Goal: Task Accomplishment & Management: Use online tool/utility

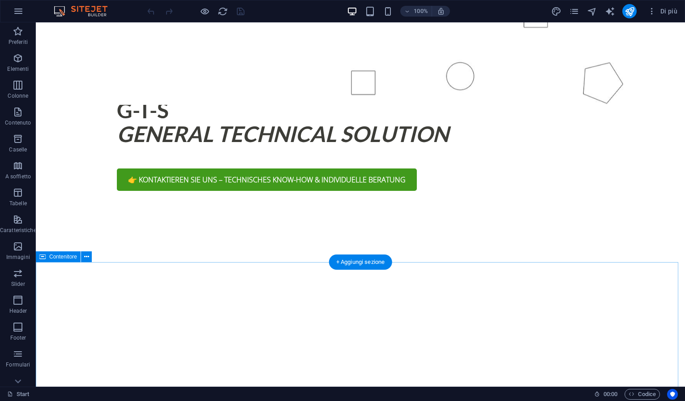
scroll to position [558, 0]
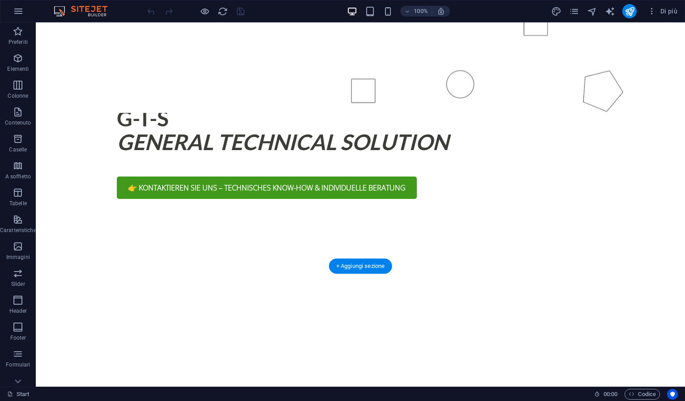
drag, startPoint x: 300, startPoint y: 212, endPoint x: 324, endPoint y: 217, distance: 24.3
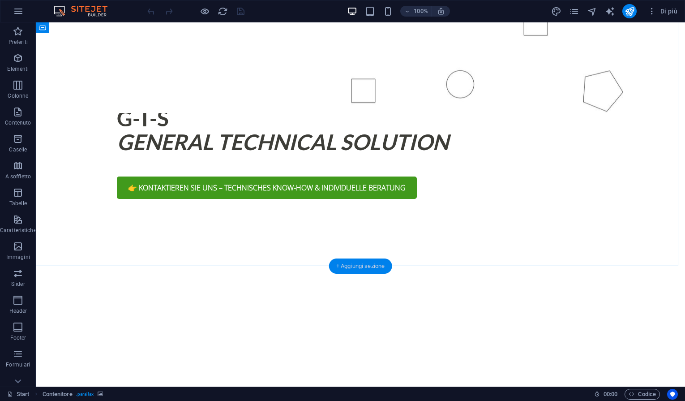
click at [354, 263] on div "+ Aggiungi sezione" at bounding box center [360, 265] width 63 height 15
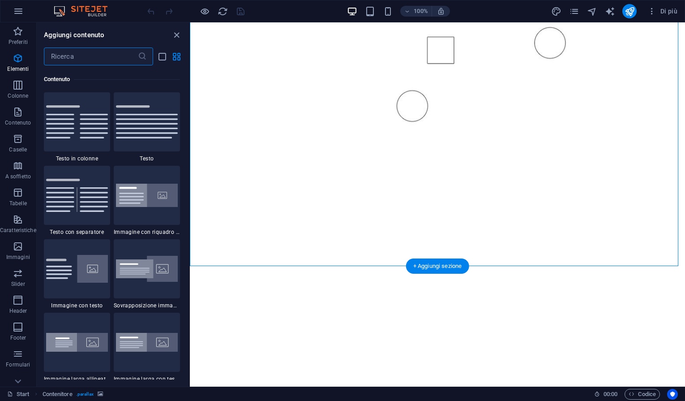
scroll to position [1566, 0]
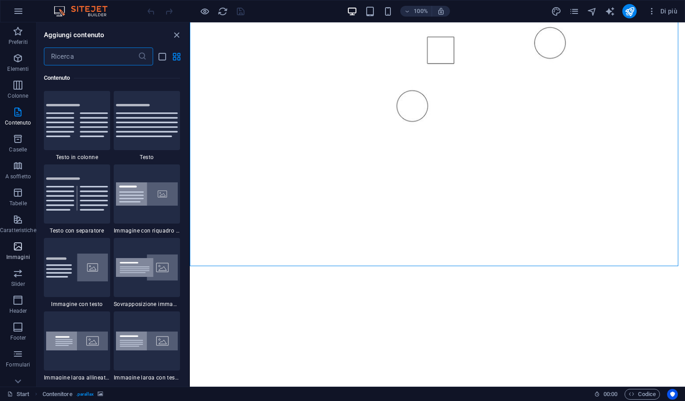
click at [20, 247] on icon "button" at bounding box center [18, 246] width 11 height 11
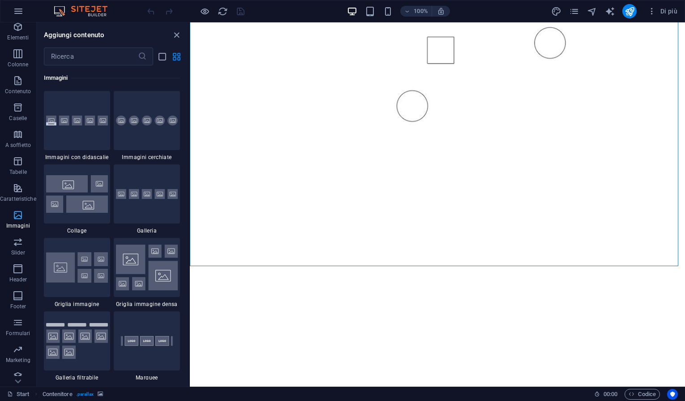
scroll to position [39, 0]
click at [17, 345] on icon "button" at bounding box center [18, 341] width 11 height 11
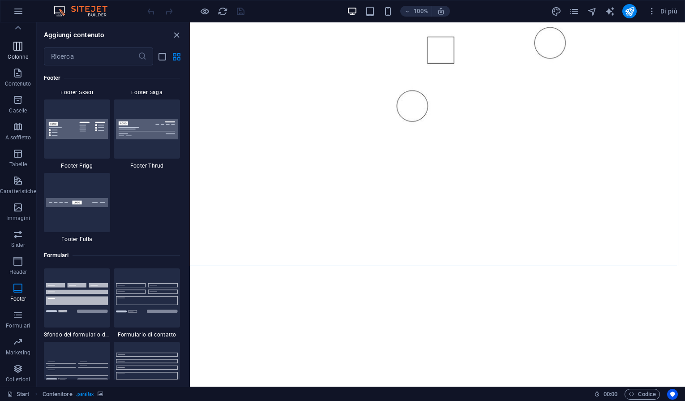
scroll to position [0, 0]
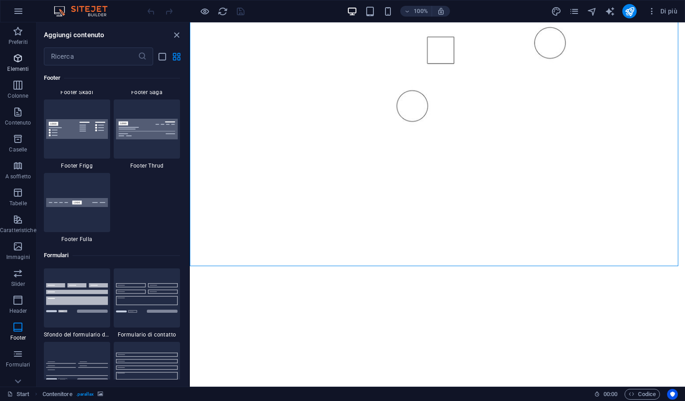
click at [19, 60] on icon "button" at bounding box center [18, 58] width 11 height 11
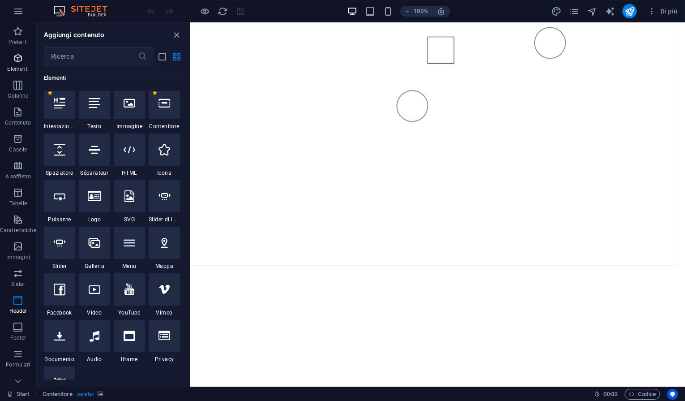
scroll to position [95, 0]
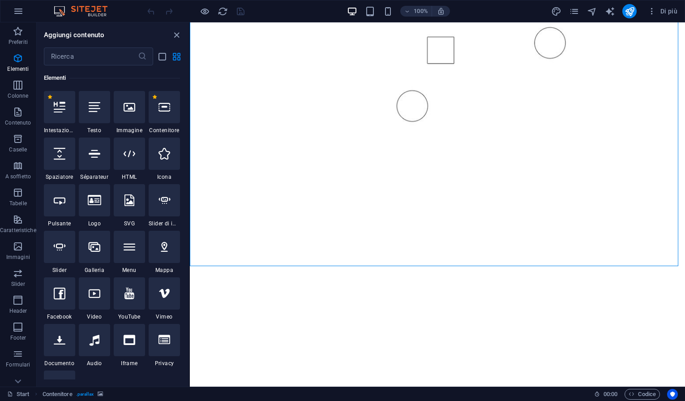
click at [135, 294] on div at bounding box center [129, 293] width 31 height 32
select select "ar16_9"
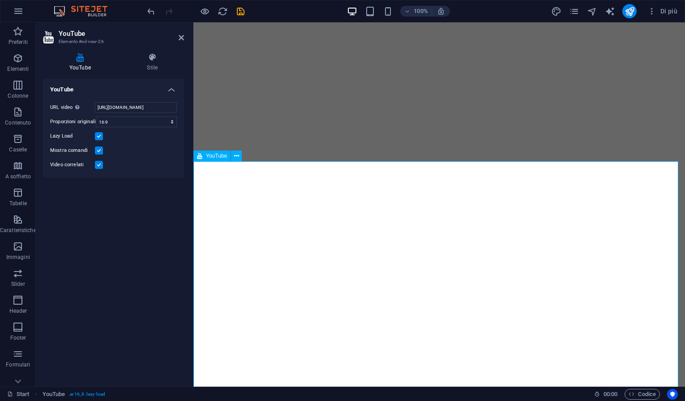
scroll to position [663, 0]
click at [171, 122] on select "16:10 16:9 4:3 2:1 1:1" at bounding box center [136, 121] width 81 height 11
click at [96, 116] on select "16:10 16:9 4:3 2:1 1:1" at bounding box center [136, 121] width 81 height 11
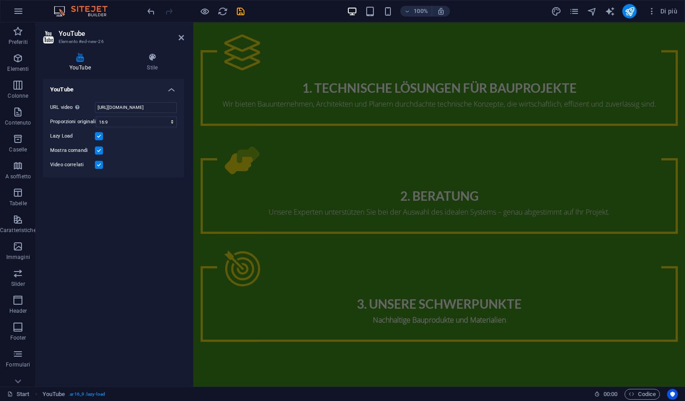
scroll to position [2148, 0]
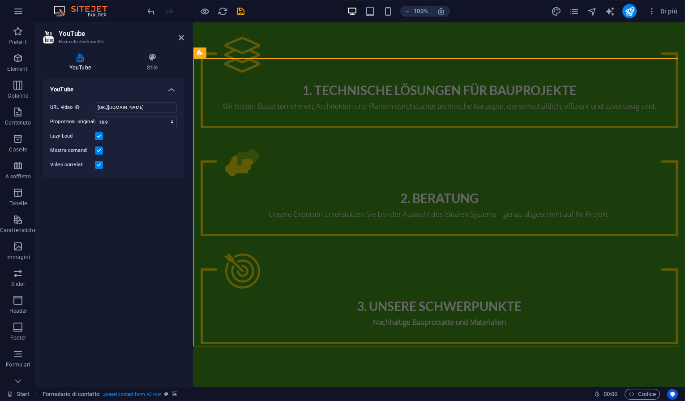
scroll to position [2209, 0]
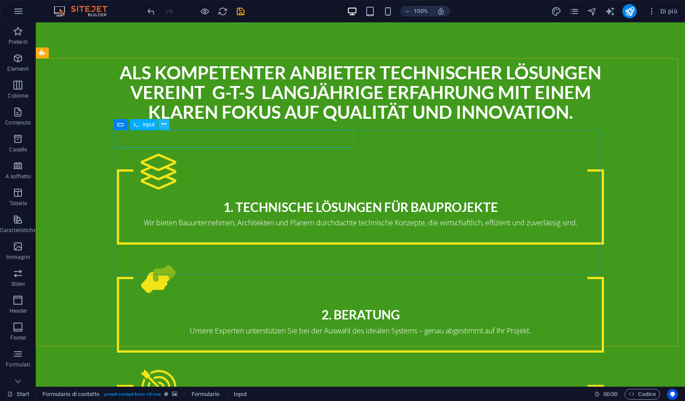
click at [166, 123] on icon at bounding box center [164, 123] width 5 height 9
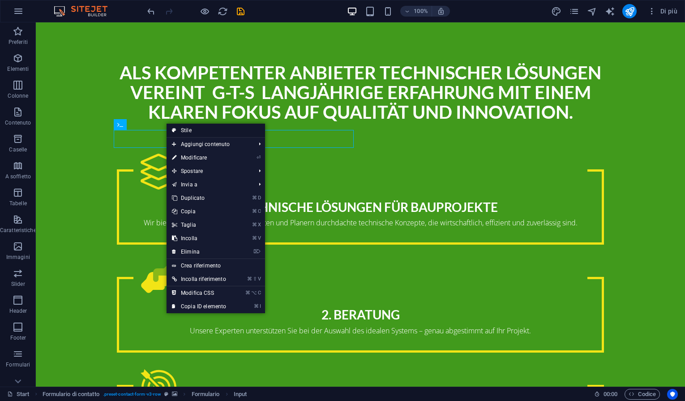
click at [182, 128] on link "Stile" at bounding box center [215, 130] width 98 height 13
select select "rem"
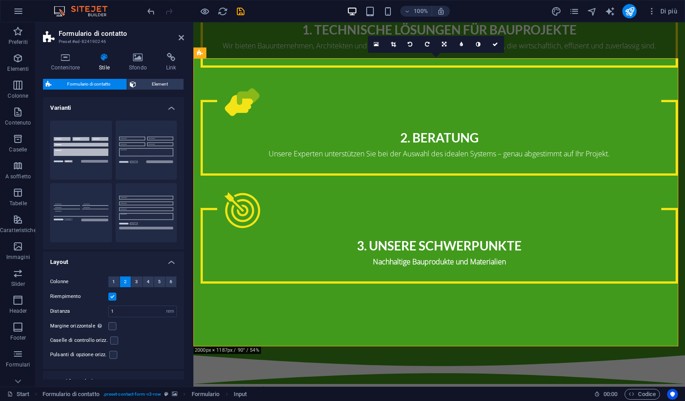
scroll to position [2148, 0]
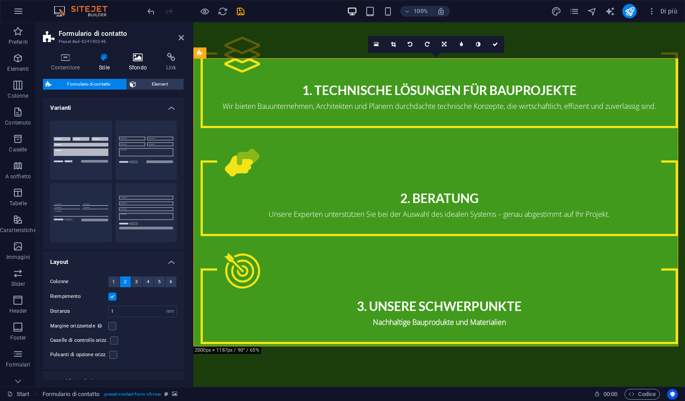
click at [137, 55] on icon at bounding box center [138, 57] width 34 height 9
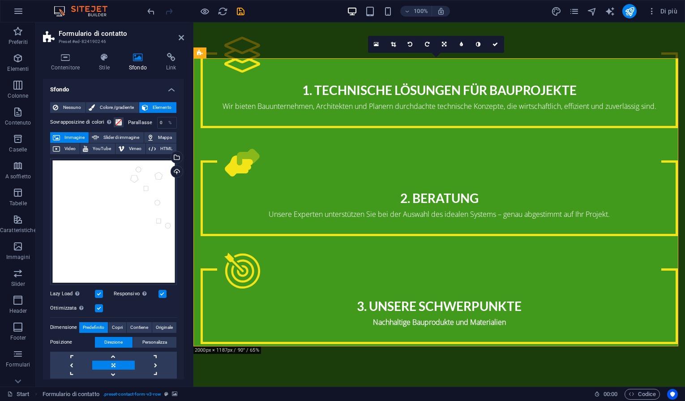
click at [137, 55] on icon at bounding box center [138, 57] width 34 height 9
click at [179, 37] on icon at bounding box center [181, 37] width 5 height 7
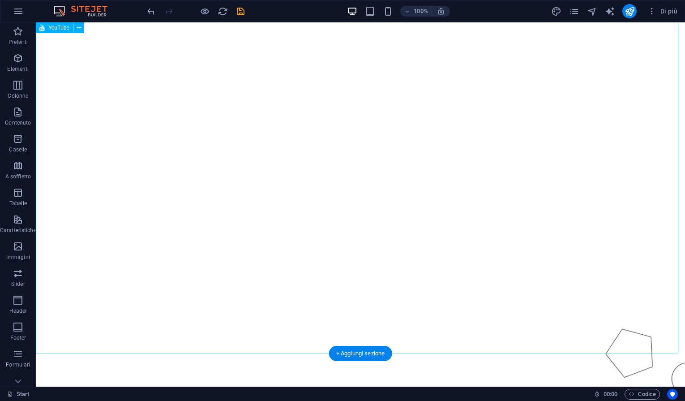
scroll to position [832, 0]
click at [80, 27] on icon at bounding box center [79, 27] width 5 height 9
click at [57, 28] on span "YouTube" at bounding box center [58, 27] width 21 height 5
click at [80, 30] on icon at bounding box center [79, 27] width 5 height 9
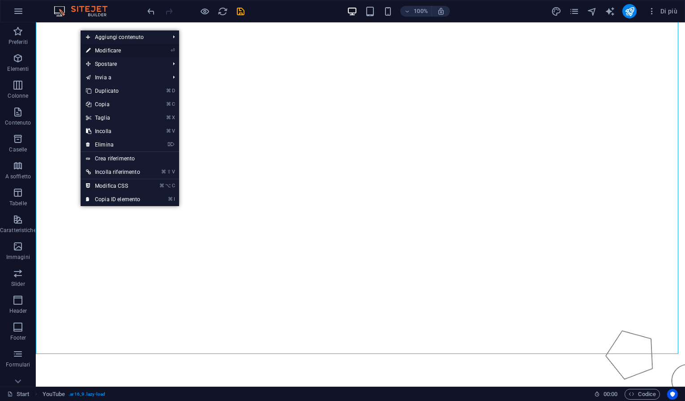
click at [110, 50] on link "⏎ Modificare" at bounding box center [113, 50] width 65 height 13
select select "ar16_9"
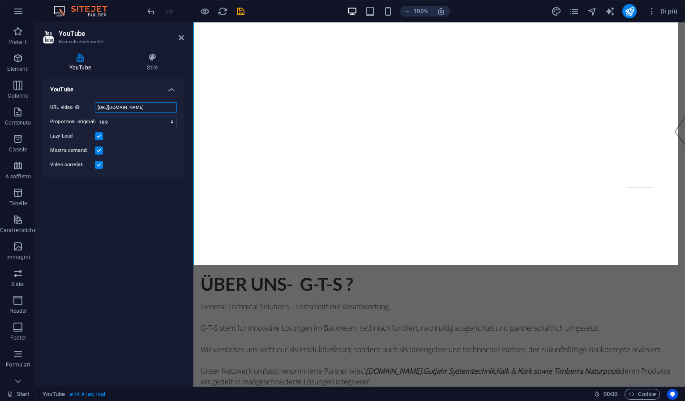
click at [124, 106] on input "[URL][DOMAIN_NAME]" at bounding box center [136, 107] width 82 height 11
drag, startPoint x: 99, startPoint y: 107, endPoint x: 186, endPoint y: 113, distance: 87.5
click at [186, 113] on div "YouTube Stile YouTube URL video Inserisci o incolla l'URL del video. [URL][DOMA…" at bounding box center [113, 216] width 155 height 341
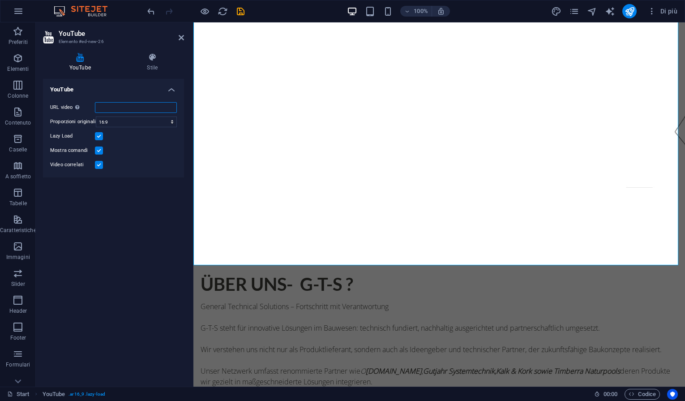
paste input "[URL][DOMAIN_NAME]"
type input "[URL][DOMAIN_NAME]"
click at [150, 53] on icon at bounding box center [152, 57] width 63 height 9
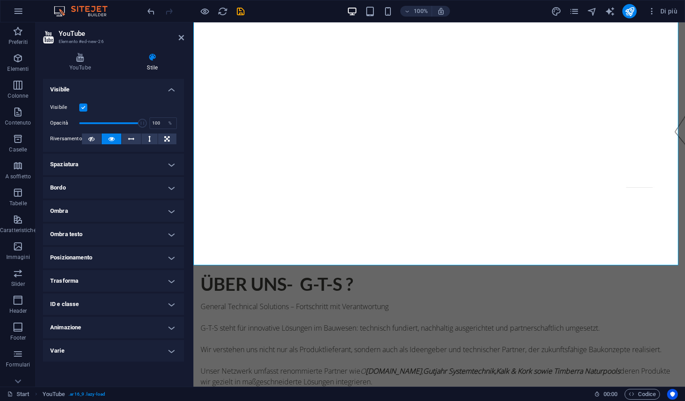
click at [169, 190] on h4 "Bordo" at bounding box center [113, 187] width 141 height 21
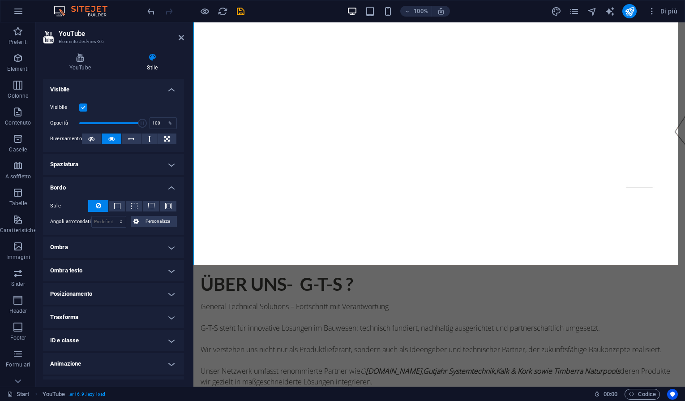
click at [169, 190] on h4 "Bordo" at bounding box center [113, 185] width 141 height 16
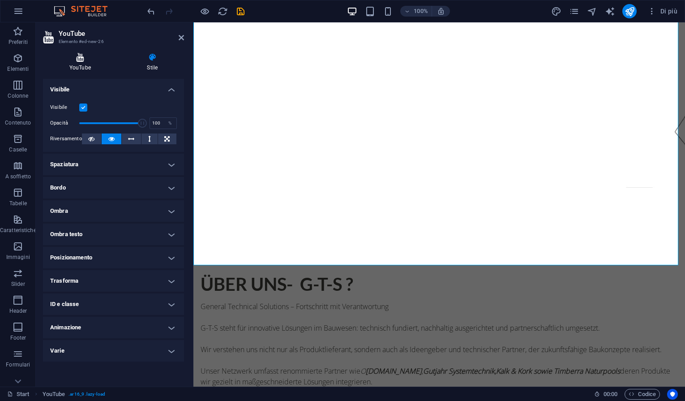
click at [78, 61] on icon at bounding box center [80, 57] width 74 height 9
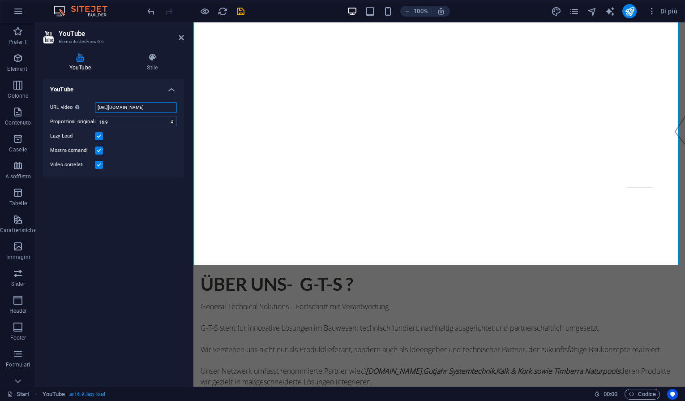
click at [132, 106] on input "[URL][DOMAIN_NAME]" at bounding box center [136, 107] width 82 height 11
drag, startPoint x: 291, startPoint y: 129, endPoint x: 205, endPoint y: 109, distance: 88.4
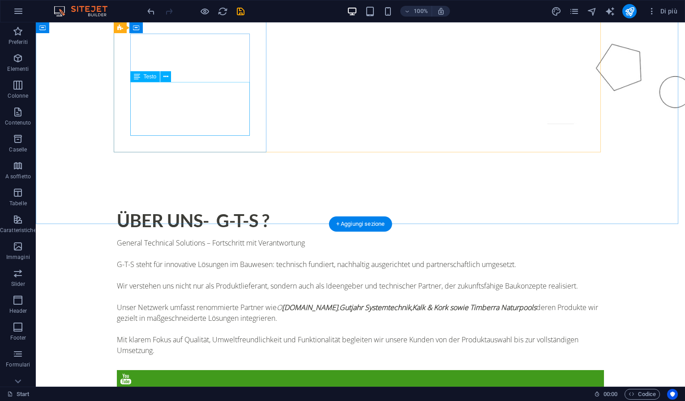
scroll to position [1000, 0]
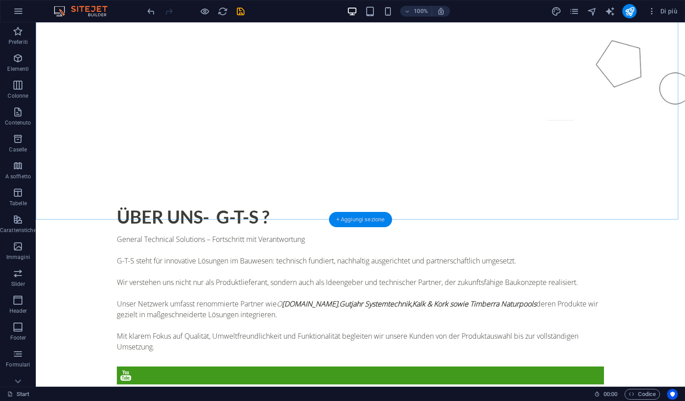
click at [367, 218] on div "+ Aggiungi sezione" at bounding box center [360, 219] width 63 height 15
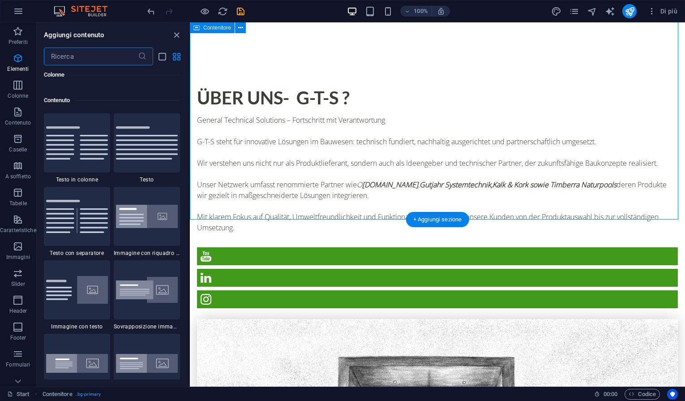
scroll to position [1566, 0]
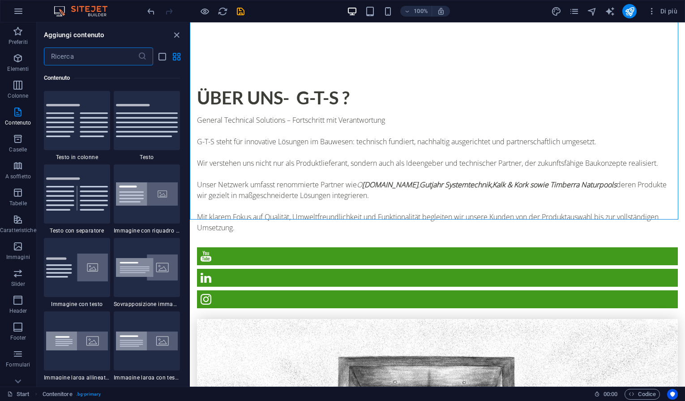
click at [53, 56] on input "text" at bounding box center [91, 56] width 94 height 18
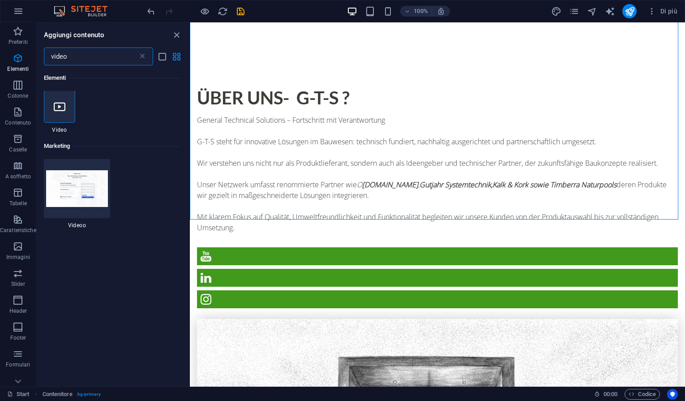
scroll to position [0, 0]
type input "video"
click at [17, 60] on icon "button" at bounding box center [18, 58] width 11 height 11
click at [144, 55] on icon at bounding box center [142, 56] width 9 height 9
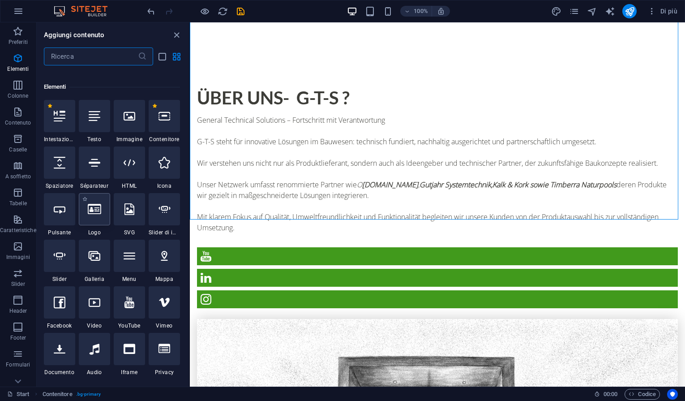
scroll to position [88, 0]
click at [95, 303] on icon at bounding box center [95, 301] width 12 height 12
select select "%"
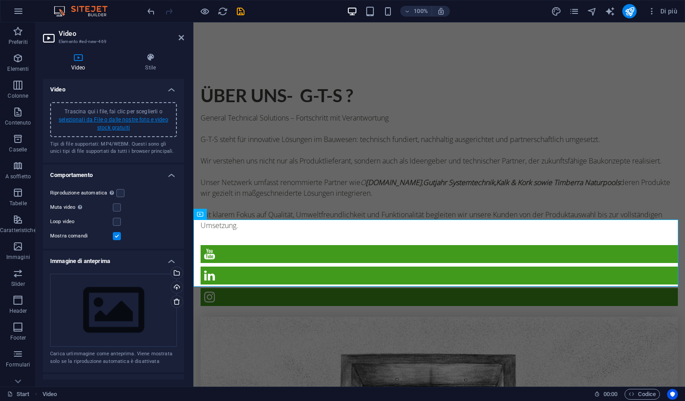
click at [121, 118] on link "selezionali da File o dalle nostre foto e video stock gratuiti" at bounding box center [114, 123] width 110 height 14
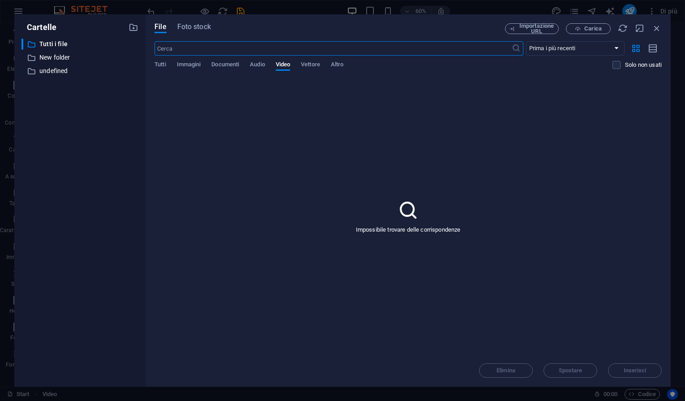
scroll to position [1023, 0]
click at [405, 208] on icon at bounding box center [408, 210] width 22 height 22
click at [192, 50] on input "casa" at bounding box center [332, 48] width 357 height 14
click at [72, 57] on p "New folder" at bounding box center [80, 57] width 82 height 10
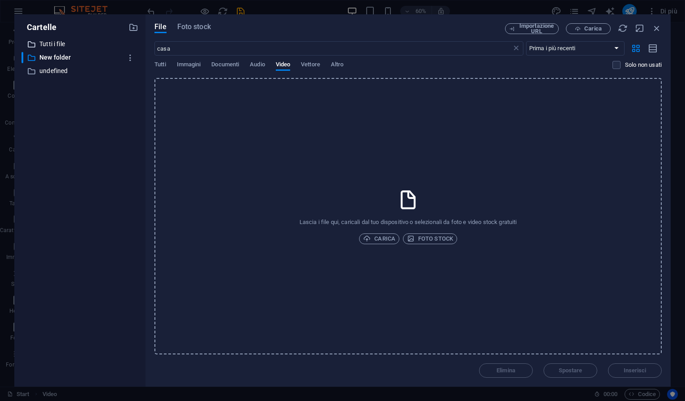
click at [48, 44] on p "Tutti i file" at bounding box center [80, 44] width 82 height 10
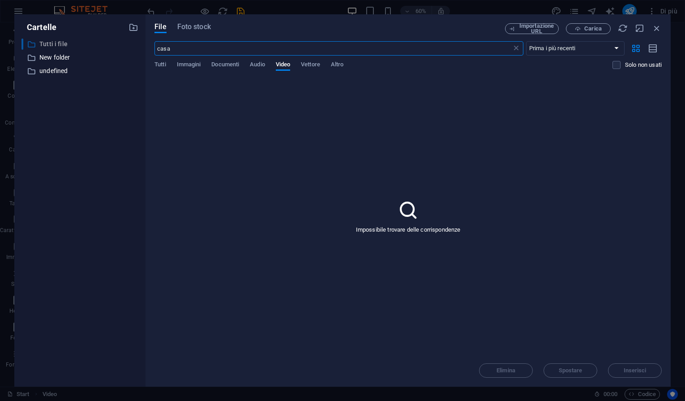
drag, startPoint x: 183, startPoint y: 50, endPoint x: 125, endPoint y: 48, distance: 58.2
click at [126, 48] on div "Cartelle ​ Tutti i file Tutti i file ​ New folder New folder ​ undefined undefi…" at bounding box center [342, 200] width 656 height 372
type input "edilizia"
click at [417, 211] on icon at bounding box center [408, 210] width 22 height 22
click at [653, 27] on icon "button" at bounding box center [657, 28] width 10 height 10
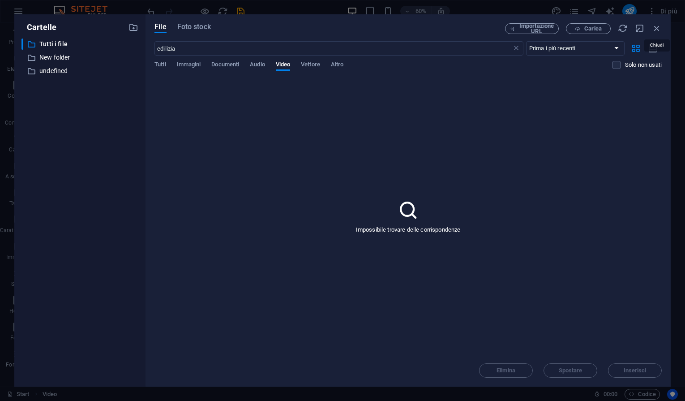
scroll to position [1020, 0]
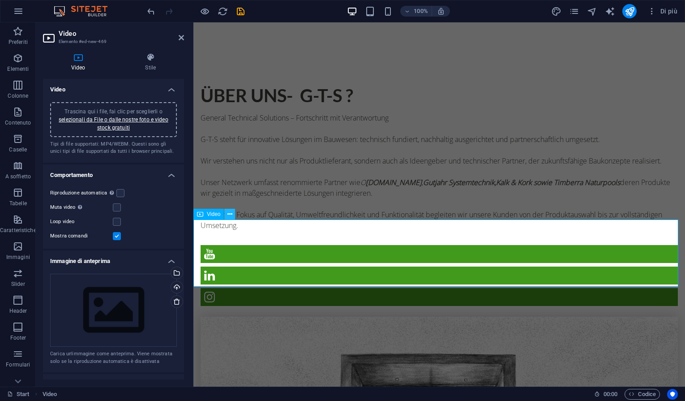
click at [230, 215] on icon at bounding box center [229, 213] width 5 height 9
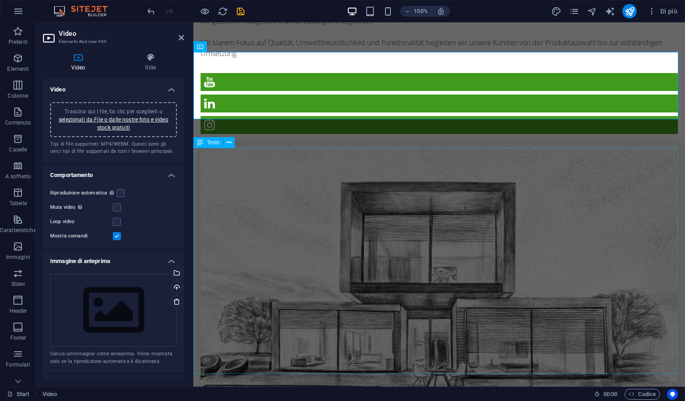
scroll to position [1195, 0]
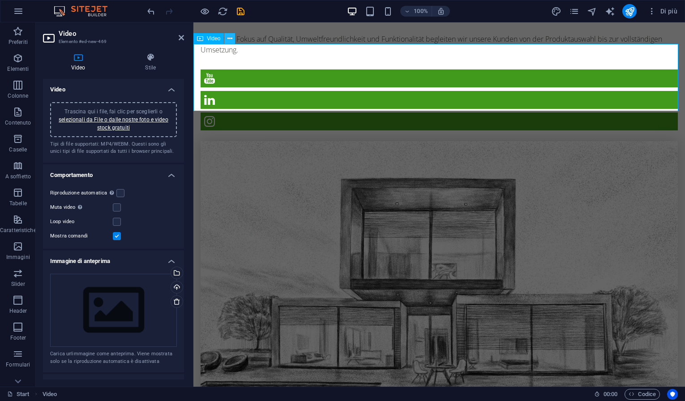
click at [229, 39] on icon at bounding box center [229, 38] width 5 height 9
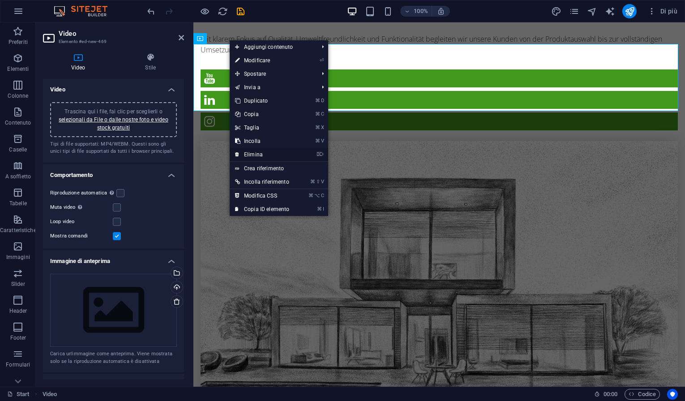
click at [252, 152] on link "⌦ Elimina" at bounding box center [262, 154] width 65 height 13
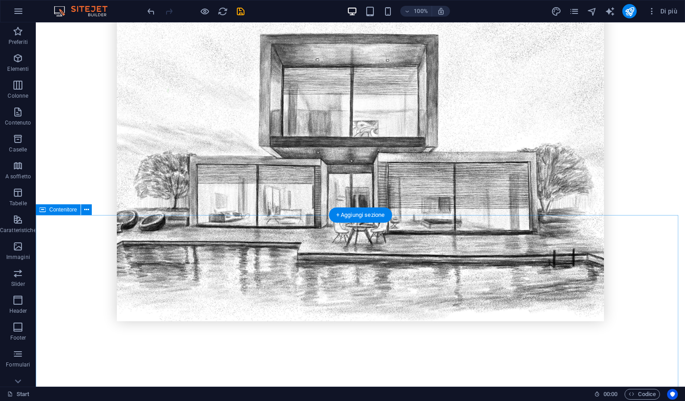
scroll to position [1442, 0]
click at [370, 211] on div "+ Aggiungi sezione" at bounding box center [360, 212] width 63 height 15
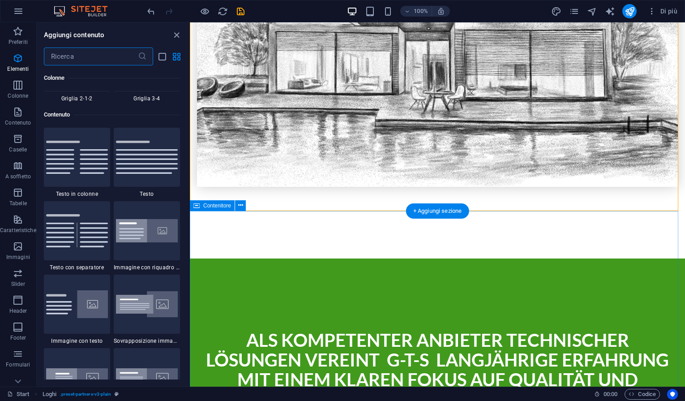
scroll to position [1566, 0]
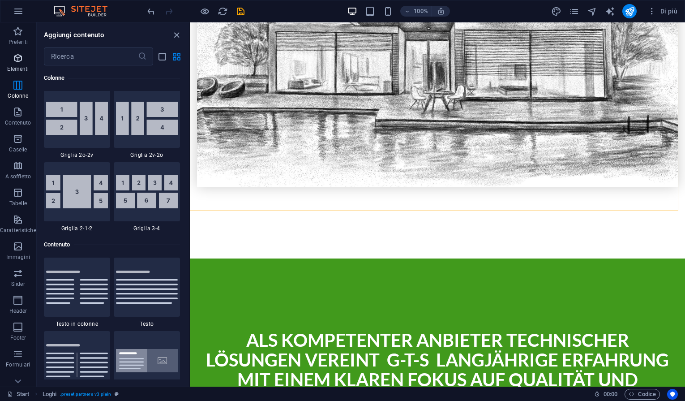
click at [21, 57] on icon "button" at bounding box center [18, 58] width 11 height 11
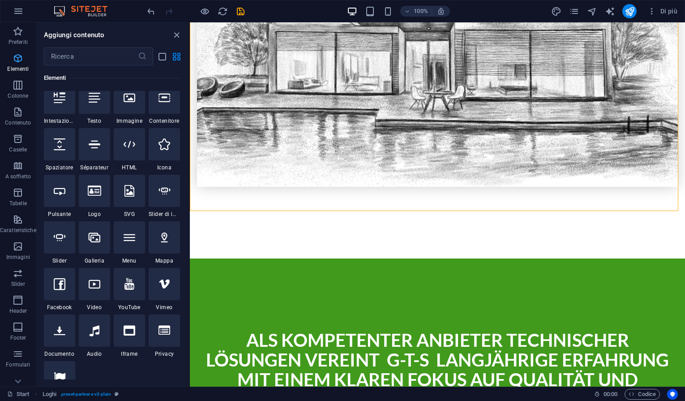
scroll to position [95, 0]
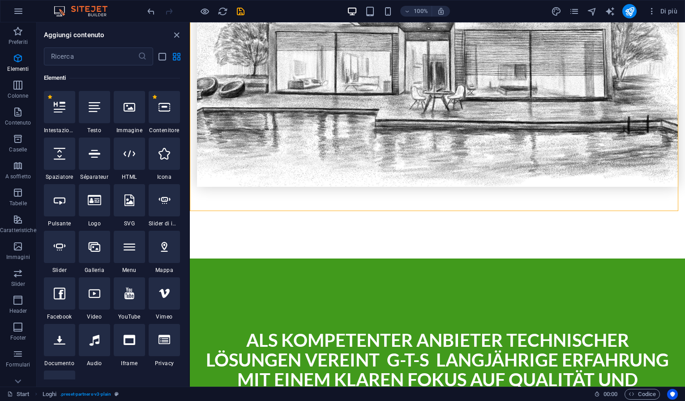
click at [132, 302] on div at bounding box center [129, 293] width 31 height 32
select select "ar16_9"
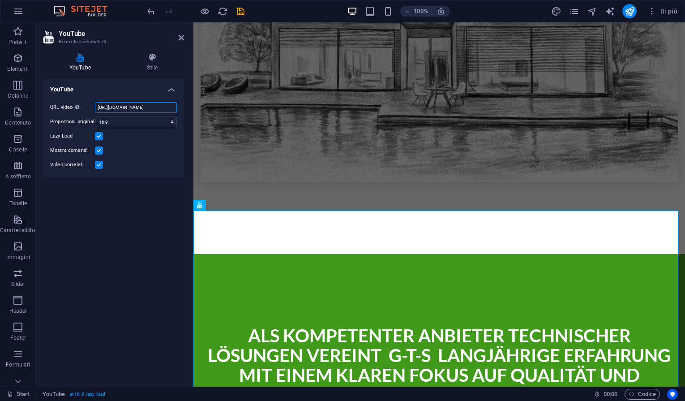
click at [141, 105] on input "[URL][DOMAIN_NAME]" at bounding box center [136, 107] width 82 height 11
drag, startPoint x: 292, startPoint y: 128, endPoint x: 194, endPoint y: 114, distance: 99.1
drag, startPoint x: 105, startPoint y: 105, endPoint x: 178, endPoint y: 107, distance: 73.0
click at [178, 107] on div "URL video Inserisci o incolla l'URL del video. [URL][DOMAIN_NAME] Proporzioni o…" at bounding box center [113, 136] width 141 height 82
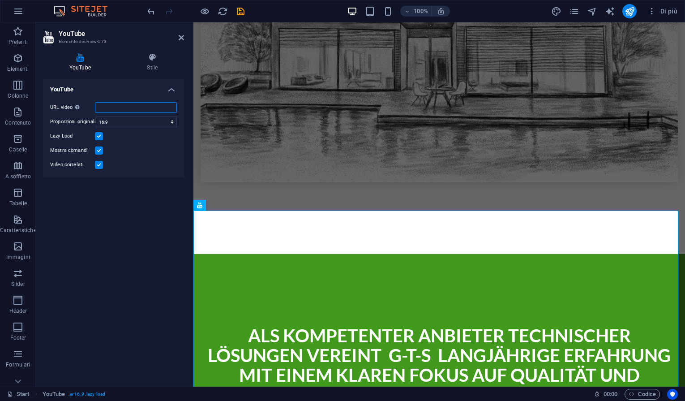
scroll to position [0, 0]
paste input "[URL][DOMAIN_NAME]"
type input "[URL][DOMAIN_NAME]"
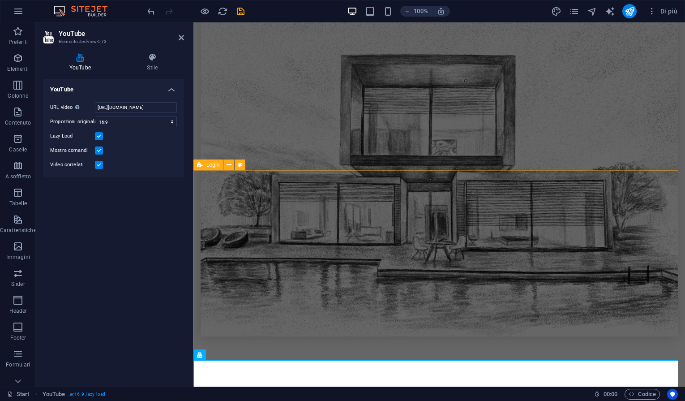
scroll to position [1318, 0]
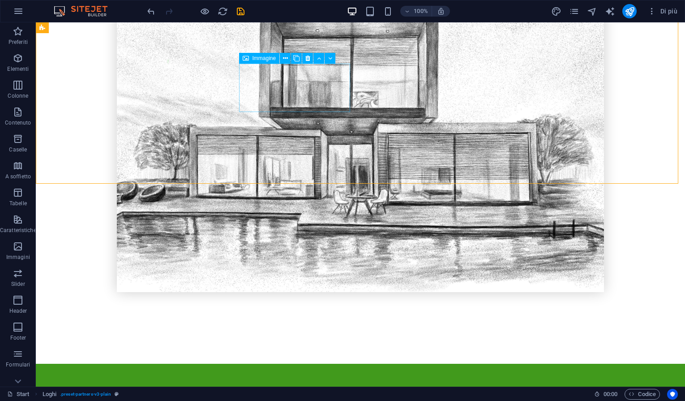
scroll to position [1470, 0]
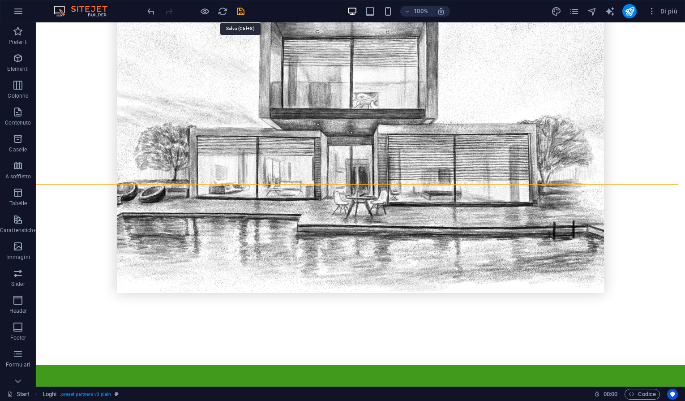
click at [238, 9] on icon "save" at bounding box center [240, 11] width 10 height 10
checkbox input "false"
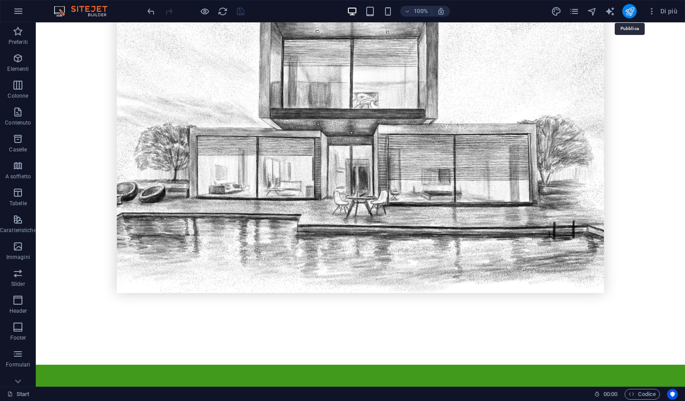
click at [631, 12] on icon "publish" at bounding box center [629, 11] width 10 height 10
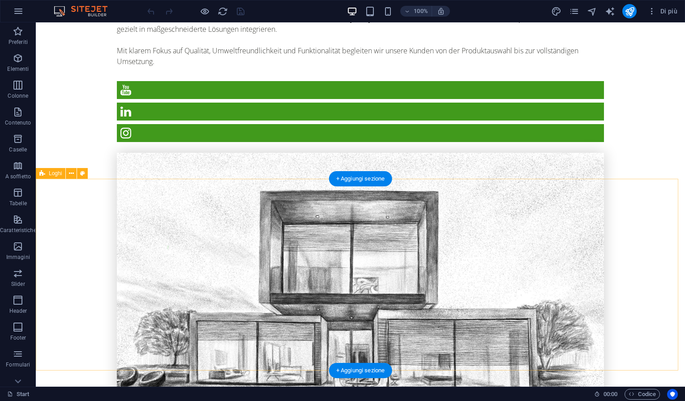
scroll to position [1286, 0]
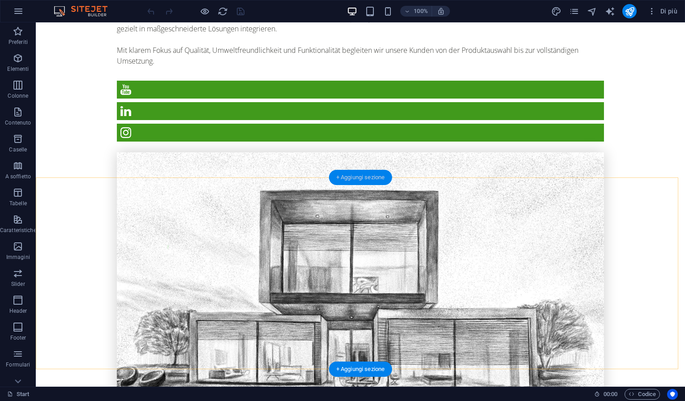
click at [357, 174] on div "+ Aggiungi sezione" at bounding box center [360, 177] width 63 height 15
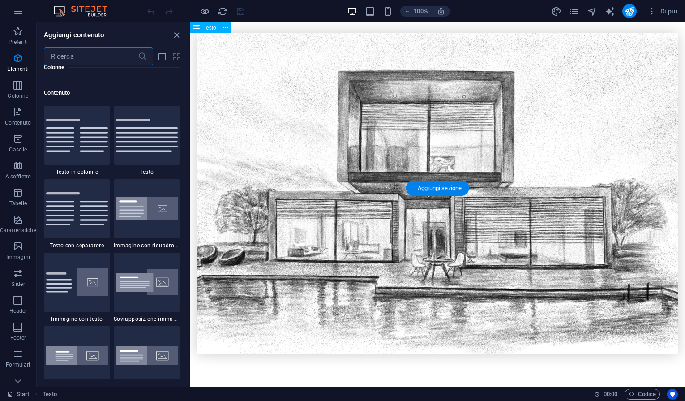
scroll to position [1566, 0]
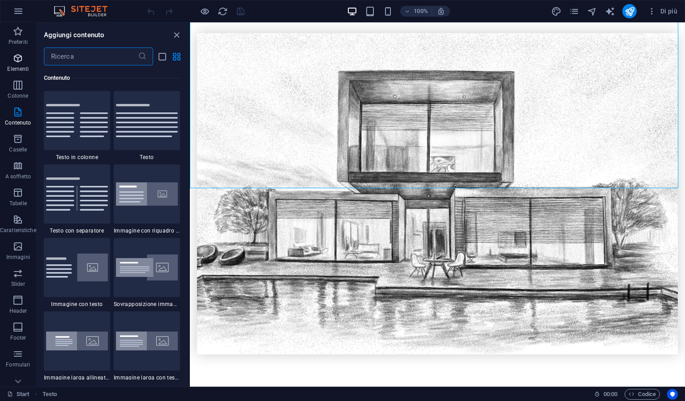
click at [14, 57] on icon "button" at bounding box center [18, 58] width 11 height 11
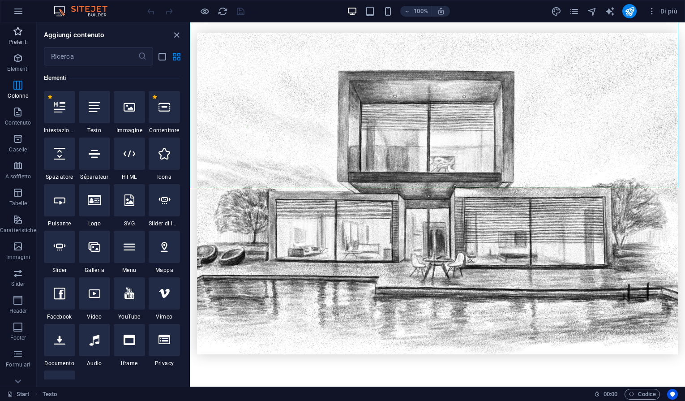
scroll to position [95, 0]
click at [127, 295] on icon at bounding box center [129, 293] width 10 height 12
select select "ar16_9"
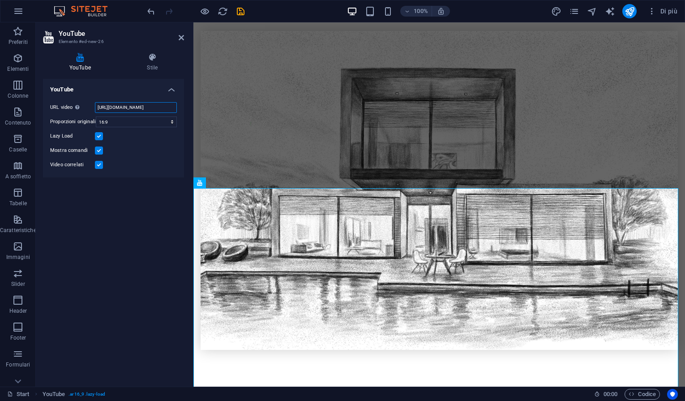
click at [122, 106] on input "[URL][DOMAIN_NAME]" at bounding box center [136, 107] width 82 height 11
drag, startPoint x: 98, startPoint y: 107, endPoint x: 183, endPoint y: 106, distance: 85.0
click at [183, 106] on div "URL video Inserisci o incolla l'URL del video. [URL][DOMAIN_NAME] Proporzioni o…" at bounding box center [113, 136] width 141 height 82
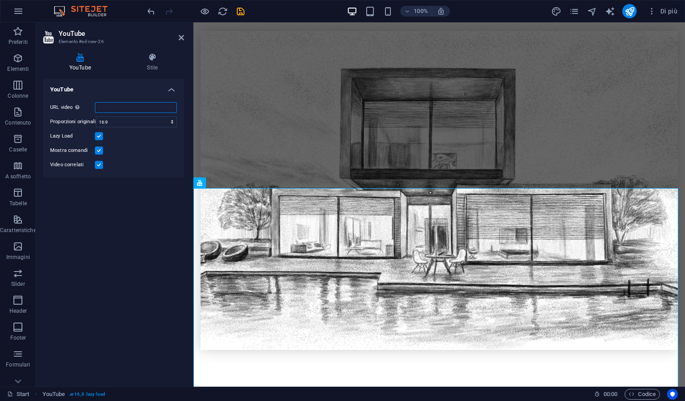
paste input "https://www.youtube.com/watch?v=ancUEX2rQoE"
type input "https://www.youtube.com/watch?v=ancUEX2rQoE"
click at [129, 261] on div "YouTube URL video Inserisci o incolla l'URL del video. https://www.youtube.com/…" at bounding box center [113, 229] width 141 height 300
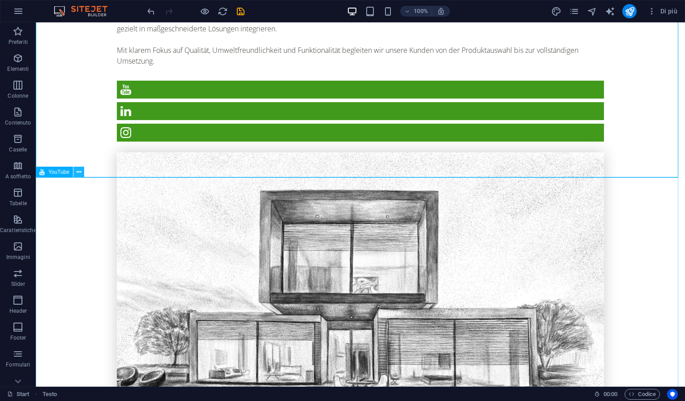
click at [81, 173] on button at bounding box center [78, 171] width 11 height 11
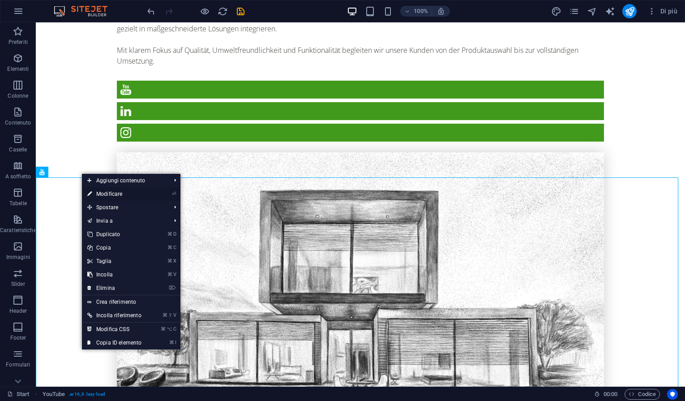
click at [117, 193] on link "⏎ Modificare" at bounding box center [114, 193] width 65 height 13
select select "ar16_9"
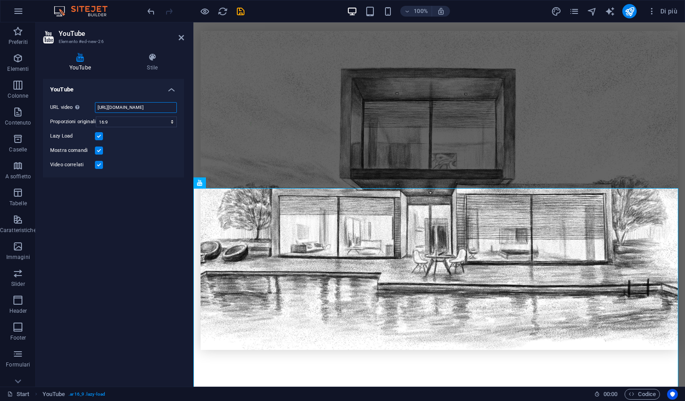
click at [127, 106] on input "https://www.youtube.com/watch?v=ancUEX2rQoE" at bounding box center [136, 107] width 82 height 11
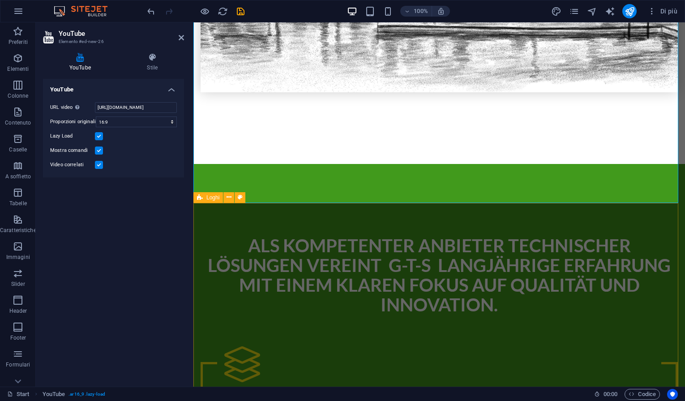
scroll to position [1564, 0]
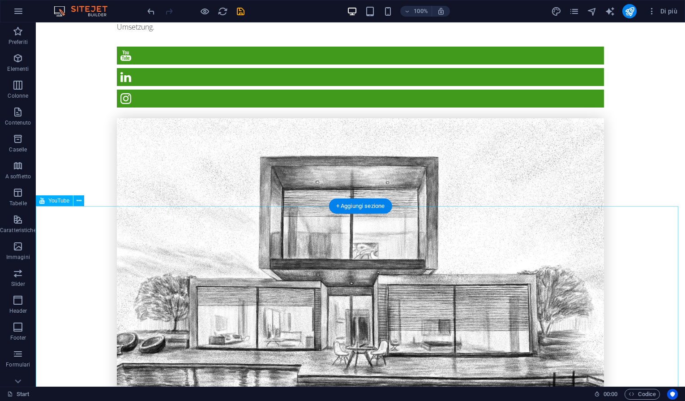
scroll to position [1443, 0]
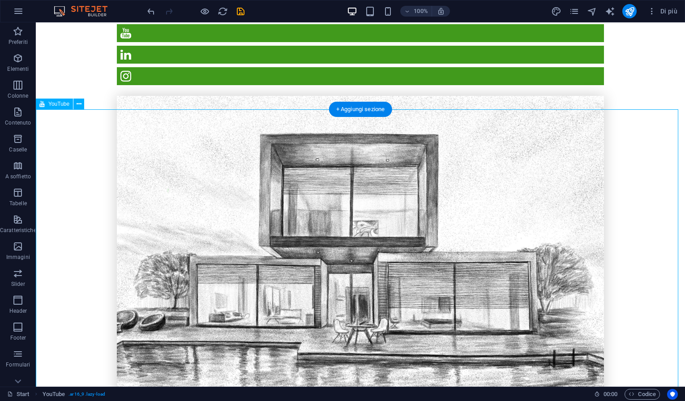
scroll to position [1333, 0]
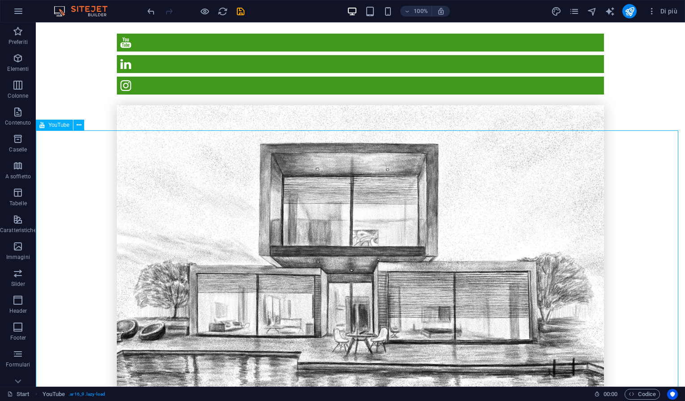
click at [55, 126] on span "YouTube" at bounding box center [58, 124] width 21 height 5
click at [79, 124] on icon at bounding box center [79, 124] width 5 height 9
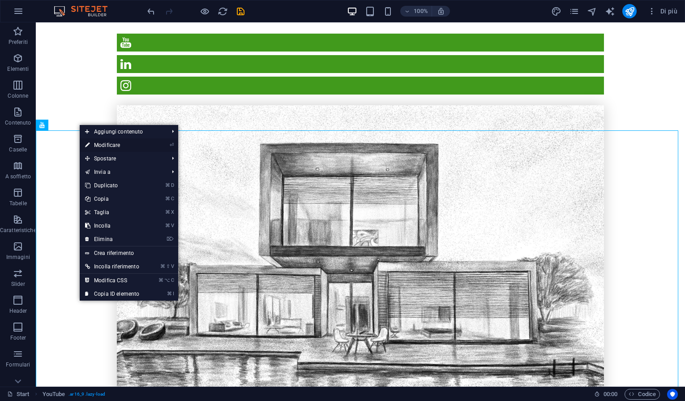
click at [103, 144] on link "⏎ Modificare" at bounding box center [112, 144] width 65 height 13
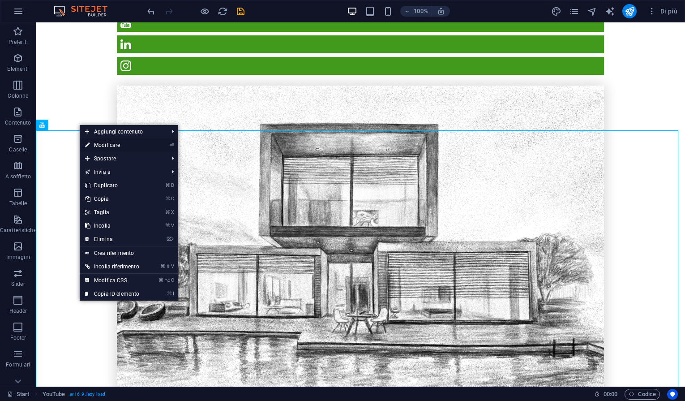
select select "ar16_9"
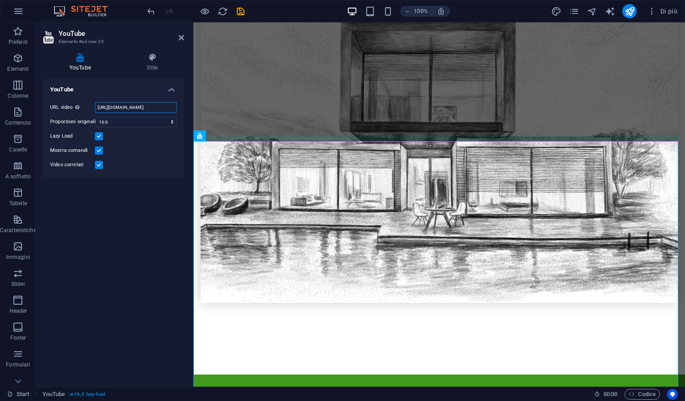
click at [126, 107] on input "https://www.youtube.com/watch?v=ancUEX2rQoE" at bounding box center [136, 107] width 82 height 11
drag, startPoint x: 98, startPoint y: 106, endPoint x: 182, endPoint y: 107, distance: 83.7
click at [182, 107] on div "URL video Inserisci o incolla l'URL del video. https://www.youtube.com/watch?v=…" at bounding box center [113, 136] width 141 height 82
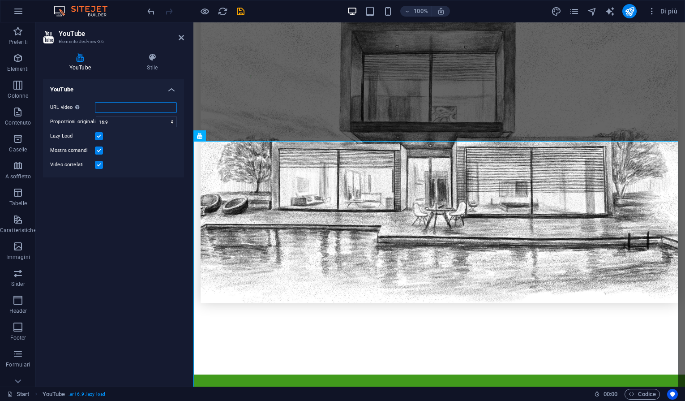
paste input "https://www.youtube.com/watch?v=ancUEX2rQoE"
type input "https://www.youtube.com/watch?v=ancUEX2rQoE"
click at [134, 245] on div "YouTube URL video Inserisci o incolla l'URL del video. https://www.youtube.com/…" at bounding box center [113, 229] width 141 height 300
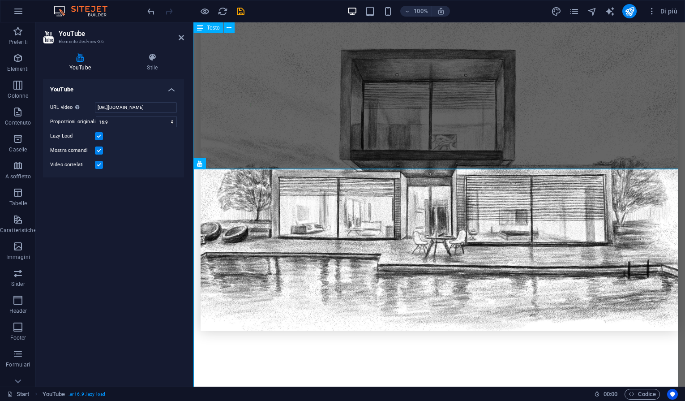
scroll to position [1323, 0]
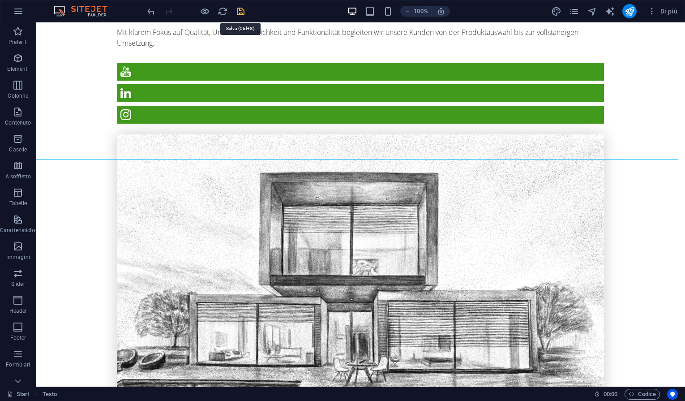
click at [239, 9] on icon "save" at bounding box center [240, 11] width 10 height 10
checkbox input "false"
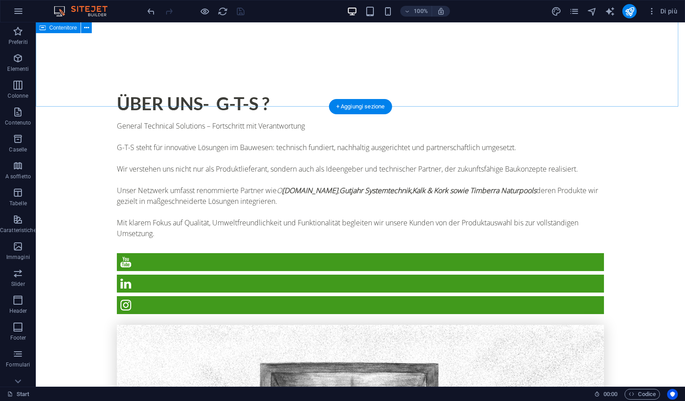
scroll to position [1113, 0]
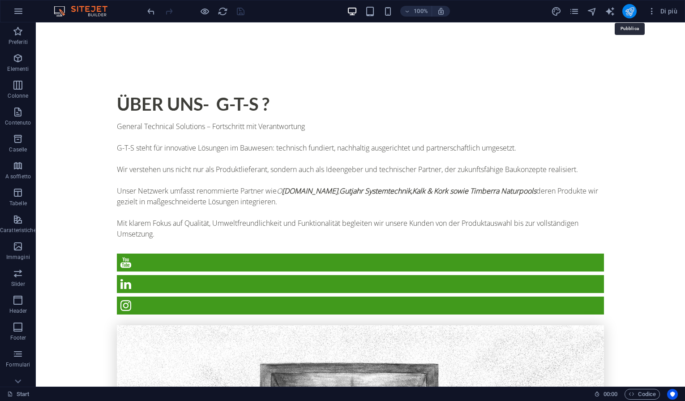
click at [627, 11] on icon "publish" at bounding box center [629, 11] width 10 height 10
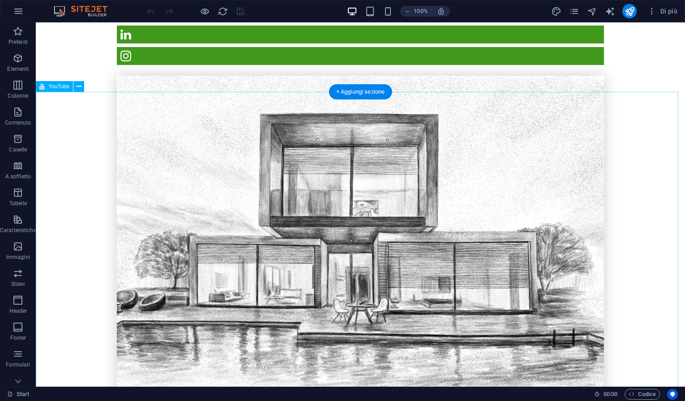
scroll to position [1371, 0]
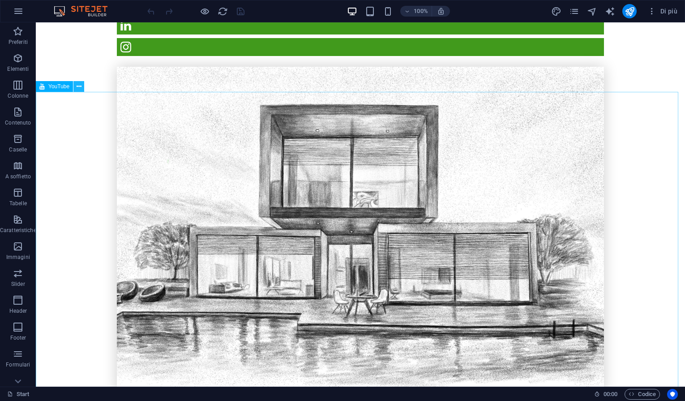
click at [79, 87] on icon at bounding box center [79, 86] width 5 height 9
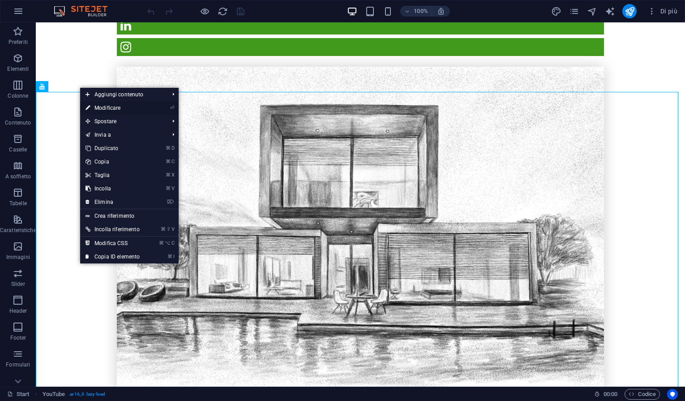
click at [106, 107] on link "⏎ Modificare" at bounding box center [112, 107] width 65 height 13
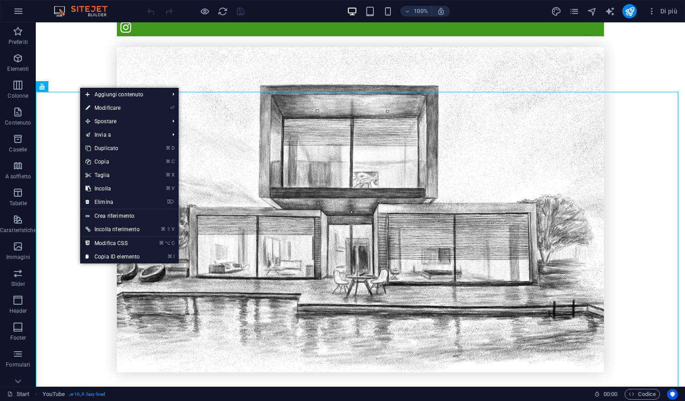
select select "ar16_9"
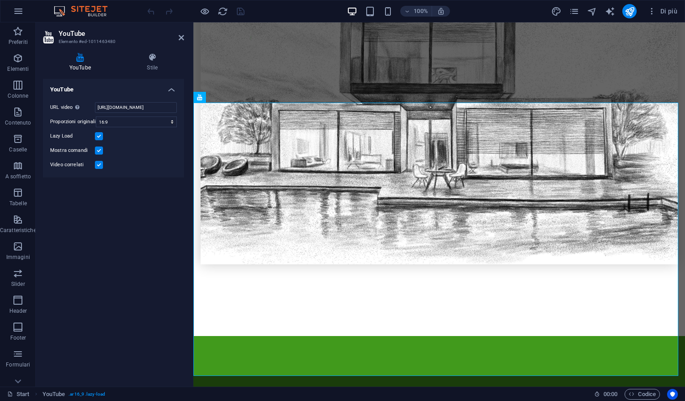
click at [99, 136] on label at bounding box center [99, 136] width 8 height 8
click at [0, 0] on input "Lazy Load" at bounding box center [0, 0] width 0 height 0
drag, startPoint x: 99, startPoint y: 137, endPoint x: 145, endPoint y: 155, distance: 49.6
click at [99, 137] on label at bounding box center [99, 136] width 8 height 8
click at [0, 0] on input "Lazy Load" at bounding box center [0, 0] width 0 height 0
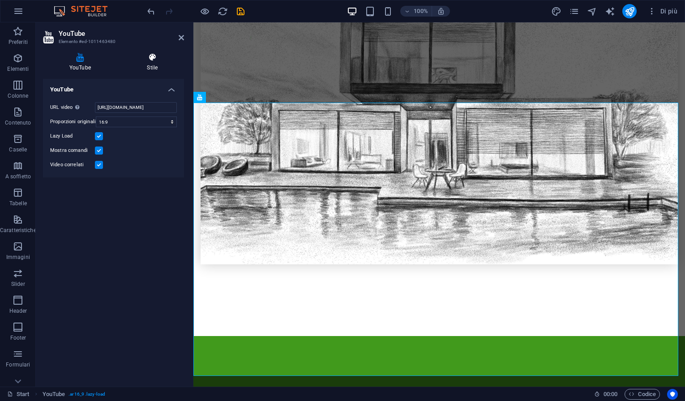
click at [154, 62] on h4 "Stile" at bounding box center [152, 62] width 63 height 19
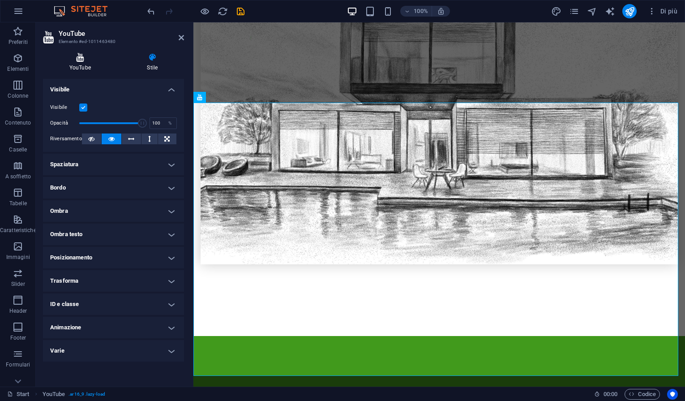
click at [85, 61] on icon at bounding box center [80, 57] width 74 height 9
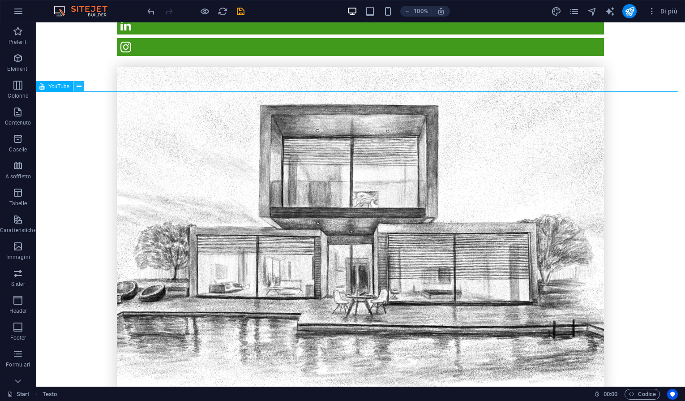
click at [78, 86] on icon at bounding box center [79, 86] width 5 height 9
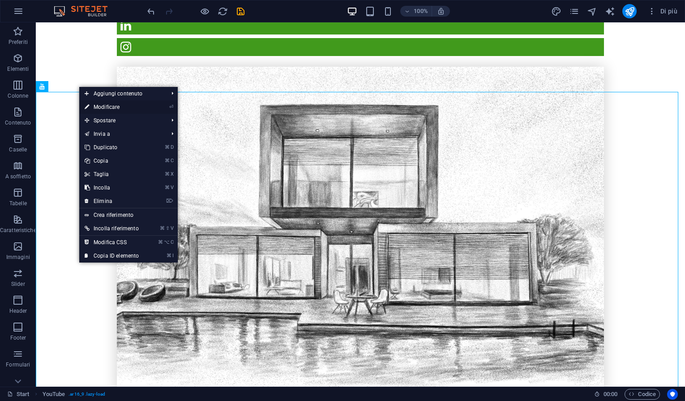
click at [108, 107] on link "⏎ Modificare" at bounding box center [111, 106] width 65 height 13
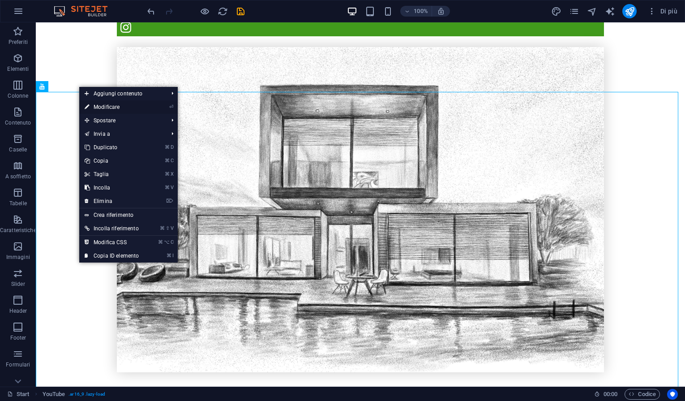
select select "ar16_9"
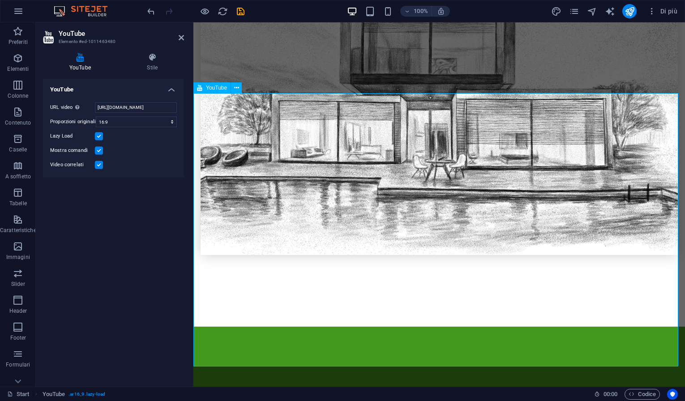
scroll to position [1399, 0]
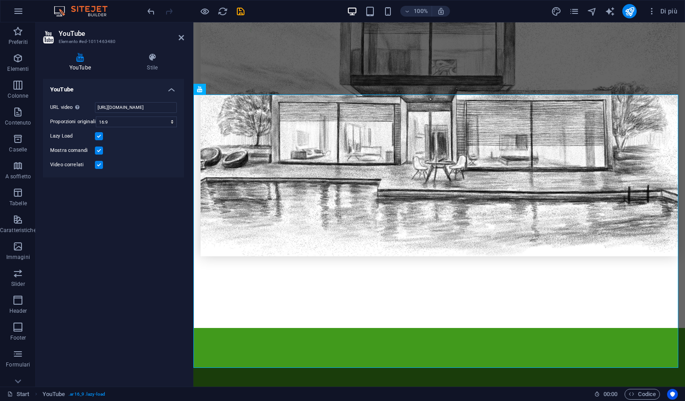
click at [153, 172] on div "URL video Inserisci o incolla l'URL del video. https://www.youtube.com/watch?v=…" at bounding box center [113, 136] width 141 height 82
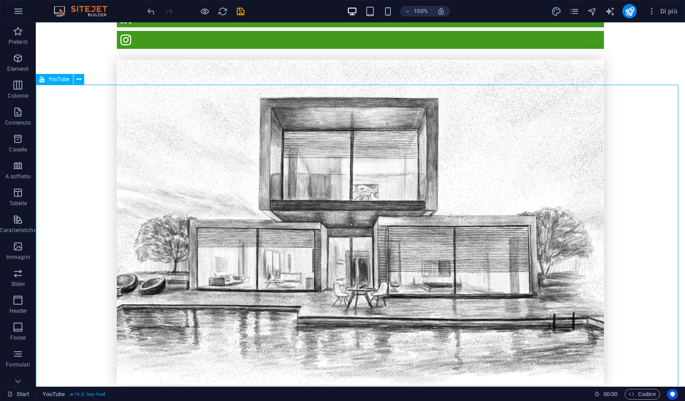
click at [63, 78] on span "YouTube" at bounding box center [58, 79] width 21 height 5
click at [77, 78] on icon at bounding box center [79, 79] width 5 height 9
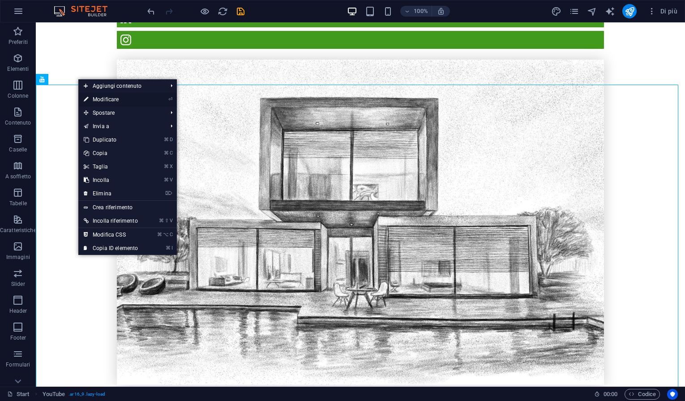
click at [99, 97] on link "⏎ Modificare" at bounding box center [110, 99] width 65 height 13
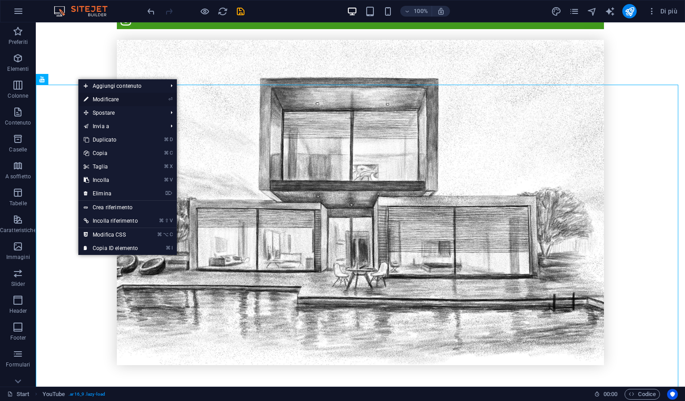
select select "ar16_9"
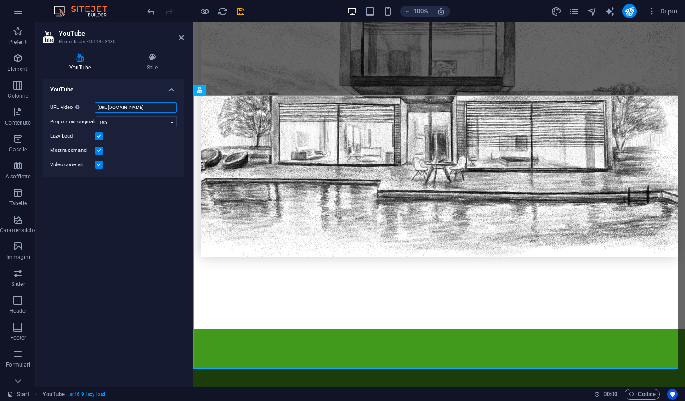
click at [137, 107] on input "https://www.youtube.com/watch?v=ancUEX2rQoE" at bounding box center [136, 107] width 82 height 11
click at [151, 108] on input "https://www.youtube.com/watch?v=ancUEX2rQoE" at bounding box center [136, 107] width 82 height 11
drag, startPoint x: 291, startPoint y: 129, endPoint x: 201, endPoint y: 106, distance: 92.5
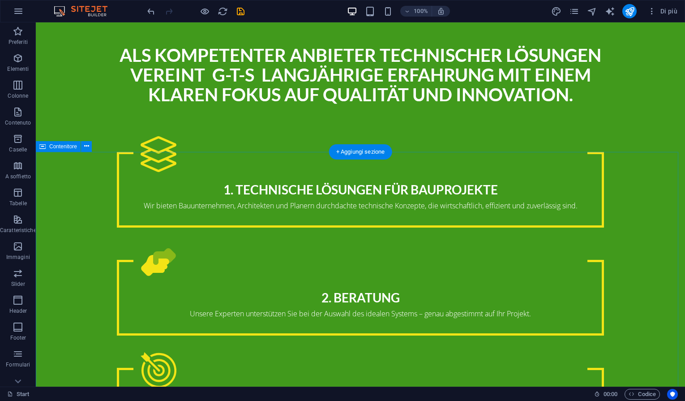
scroll to position [1846, 0]
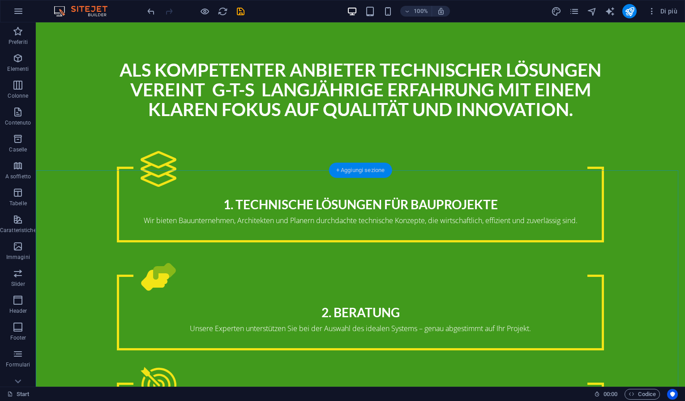
click at [362, 168] on div "+ Aggiungi sezione" at bounding box center [360, 169] width 63 height 15
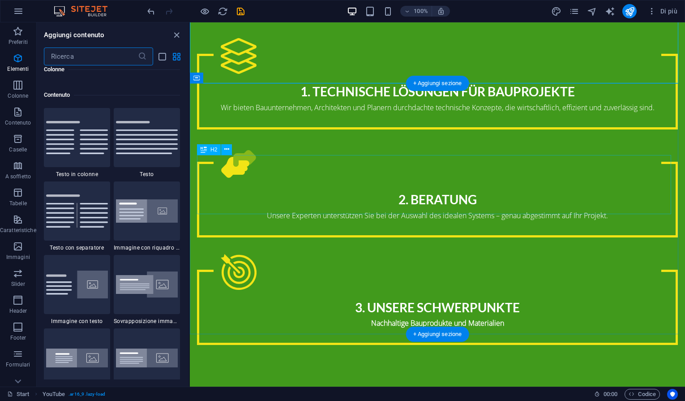
scroll to position [1566, 0]
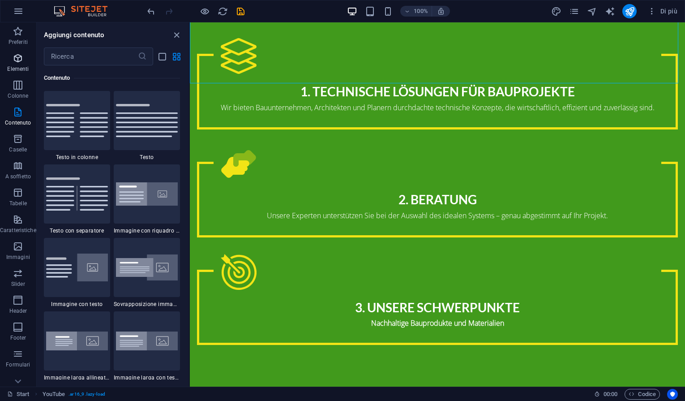
click at [18, 60] on icon "button" at bounding box center [18, 58] width 11 height 11
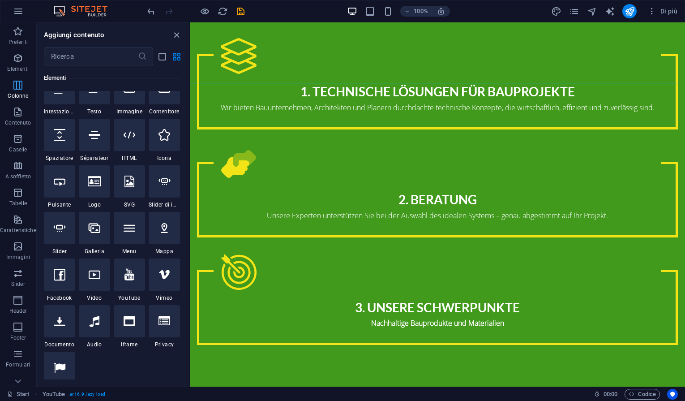
scroll to position [95, 0]
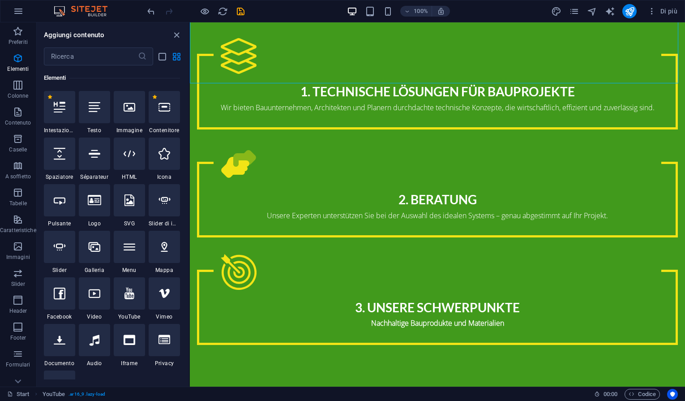
click at [131, 296] on icon at bounding box center [129, 293] width 10 height 12
select select "ar16_9"
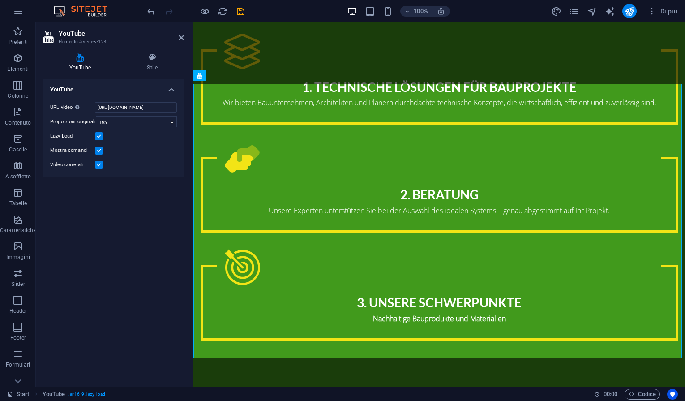
scroll to position [1875, 0]
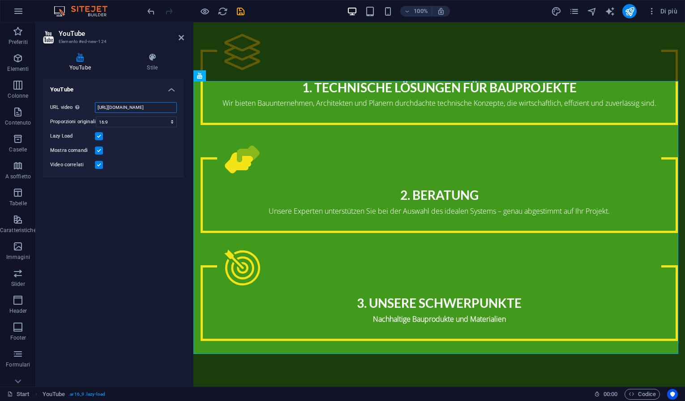
click at [103, 106] on input "[URL][DOMAIN_NAME]" at bounding box center [136, 107] width 82 height 11
drag, startPoint x: 98, startPoint y: 107, endPoint x: 188, endPoint y: 108, distance: 89.1
click at [188, 108] on div "YouTube Stile YouTube URL video Inserisci o incolla l'URL del video. [URL][DOMA…" at bounding box center [113, 216] width 155 height 341
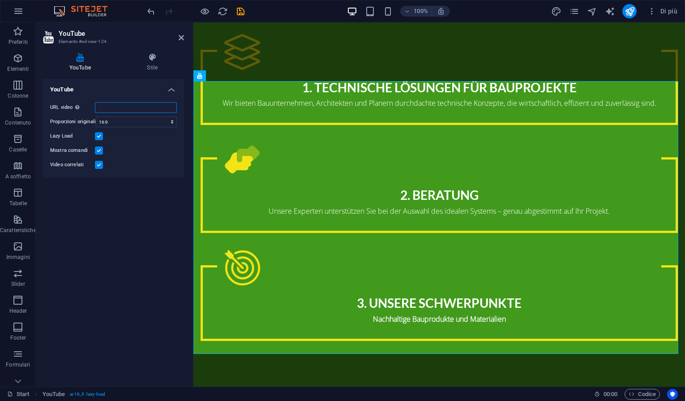
paste input "https://www.youtube.com/watch?v=ancUEX2rQoE"
type input "https://www.youtube.com/watch?v=ancUEX2rQoE"
click at [124, 233] on div "YouTube URL video Inserisci o incolla l'URL del video. https://www.youtube.com/…" at bounding box center [113, 229] width 141 height 300
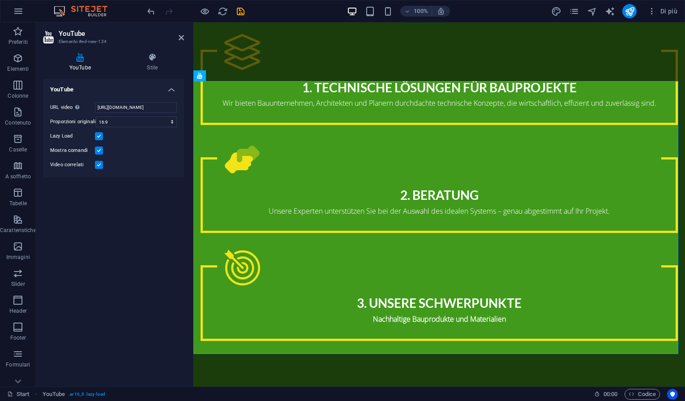
click at [129, 250] on div "YouTube URL video Inserisci o incolla l'URL del video. https://www.youtube.com/…" at bounding box center [113, 229] width 141 height 300
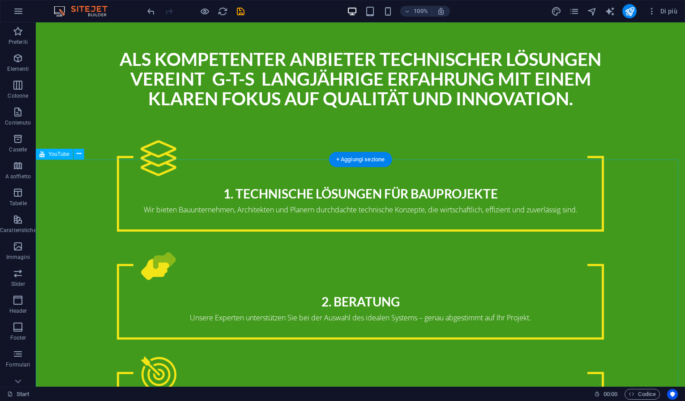
scroll to position [1873, 0]
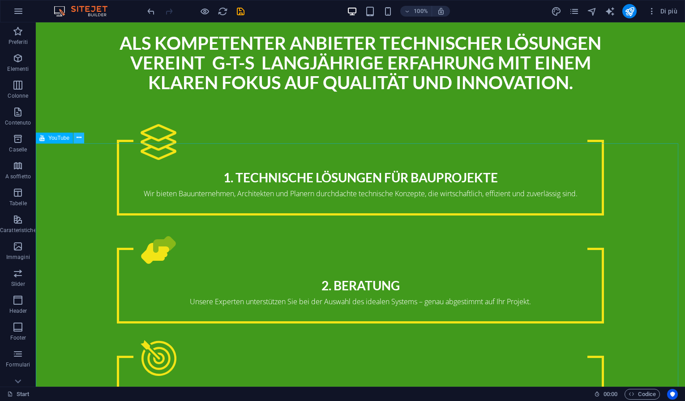
click at [78, 137] on icon at bounding box center [79, 137] width 5 height 9
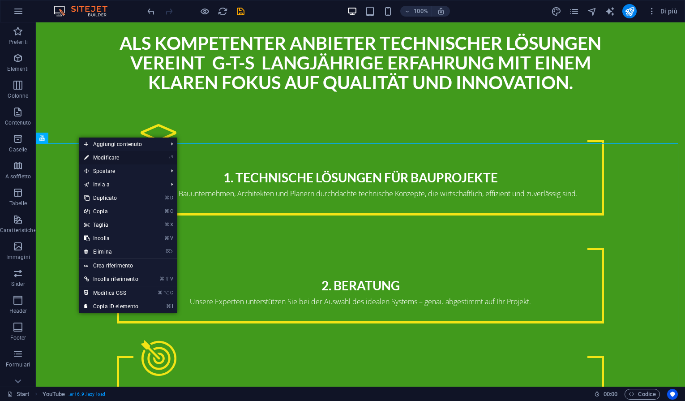
click at [107, 160] on link "⏎ Modificare" at bounding box center [111, 157] width 65 height 13
select select "ar16_9"
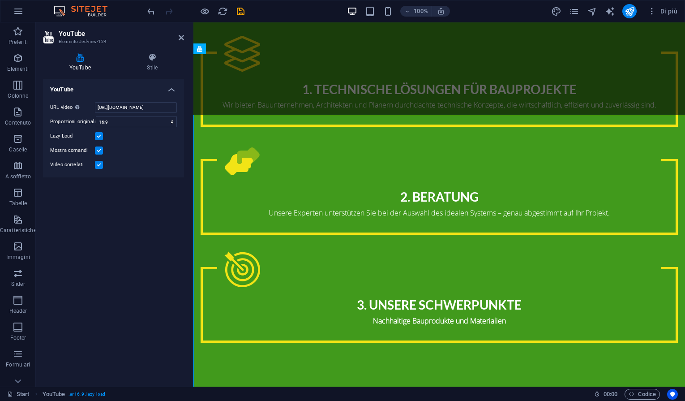
scroll to position [1902, 0]
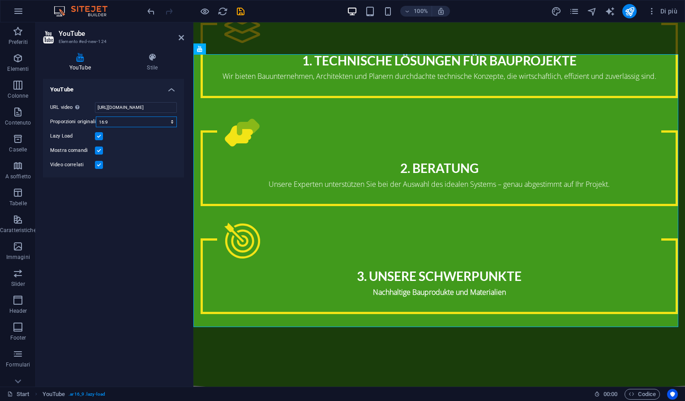
click at [171, 121] on select "16:10 16:9 4:3 2:1 1:1" at bounding box center [136, 121] width 81 height 11
click at [96, 116] on select "16:10 16:9 4:3 2:1 1:1" at bounding box center [136, 121] width 81 height 11
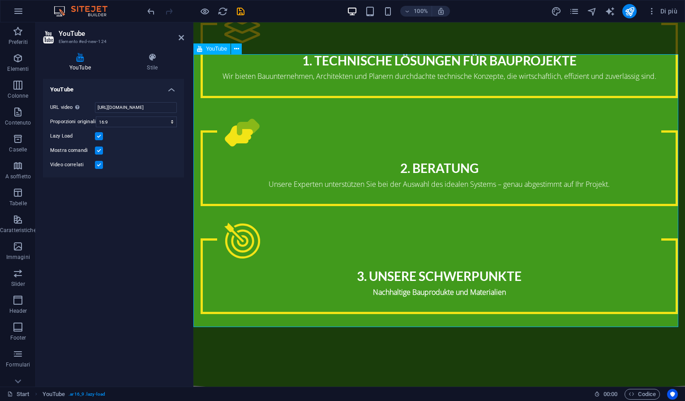
drag, startPoint x: 340, startPoint y: 197, endPoint x: 332, endPoint y: 202, distance: 9.7
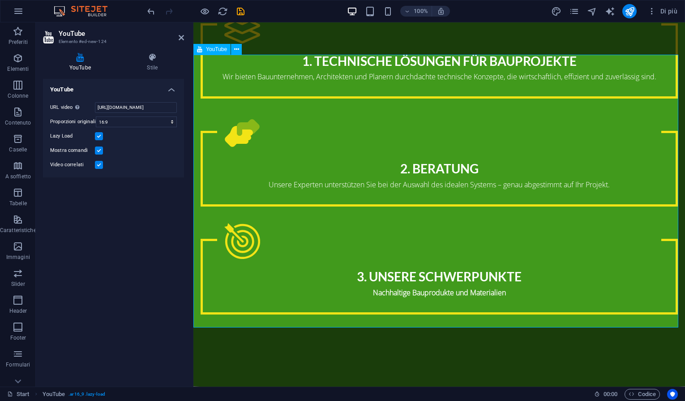
click at [152, 204] on div "YouTube URL video Inserisci o incolla l'URL del video. https://www.youtube.com/…" at bounding box center [113, 229] width 141 height 300
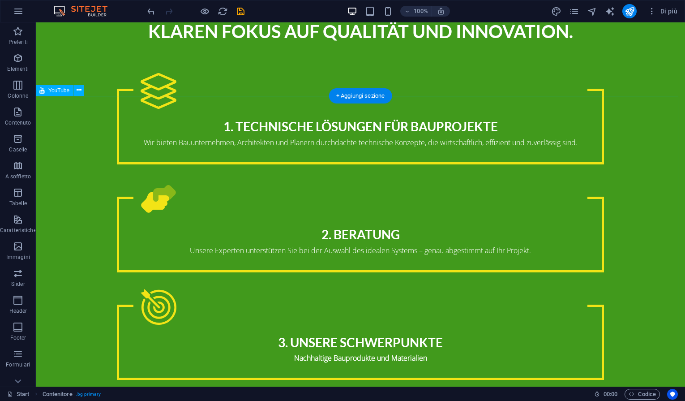
scroll to position [1917, 0]
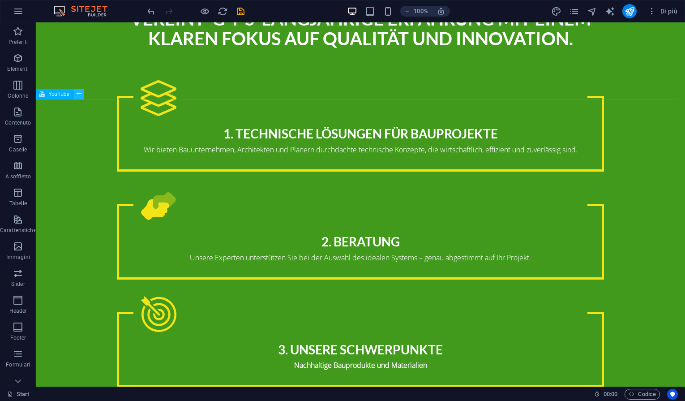
click at [78, 97] on icon at bounding box center [79, 93] width 5 height 9
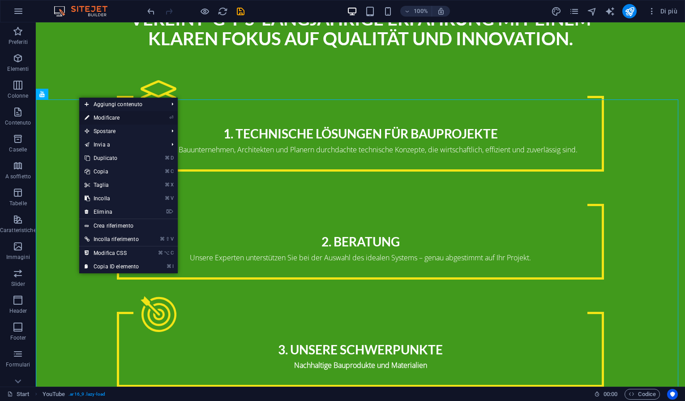
click at [106, 117] on link "⏎ Modificare" at bounding box center [111, 117] width 65 height 13
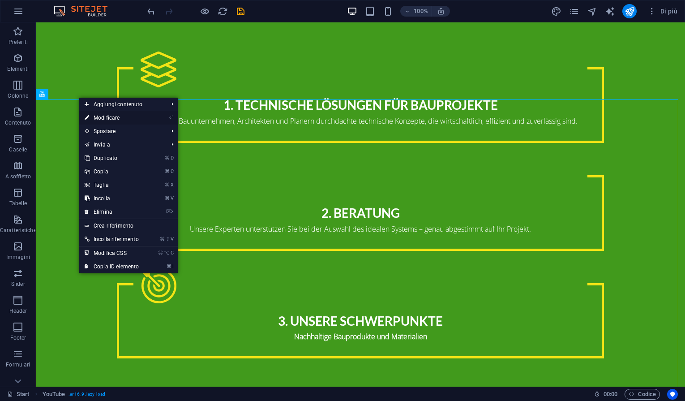
select select "ar16_9"
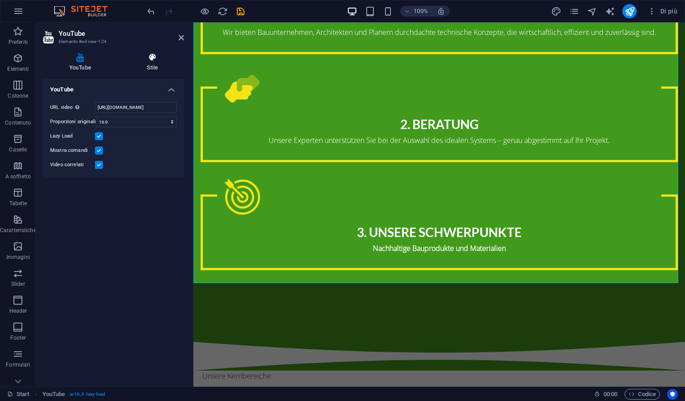
click at [156, 56] on icon at bounding box center [152, 57] width 63 height 9
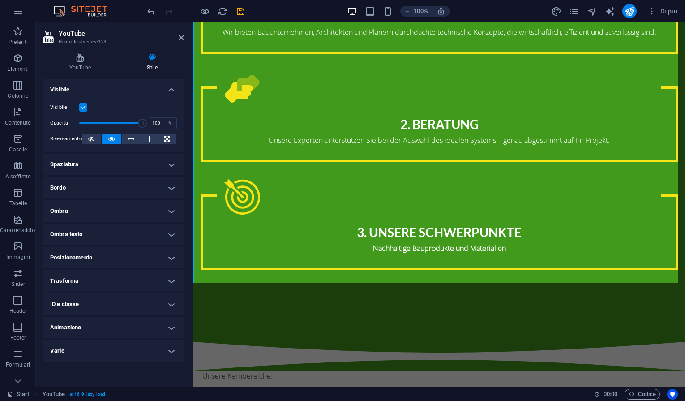
click at [84, 107] on label at bounding box center [83, 107] width 8 height 8
click at [0, 0] on input "Visibile" at bounding box center [0, 0] width 0 height 0
click at [84, 107] on label at bounding box center [83, 107] width 8 height 8
click at [0, 0] on input "Visibile" at bounding box center [0, 0] width 0 height 0
click at [170, 327] on h4 "Animazione" at bounding box center [113, 326] width 141 height 21
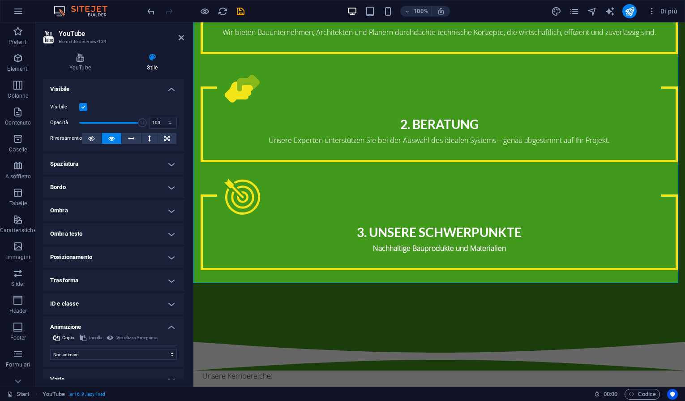
scroll to position [11, 0]
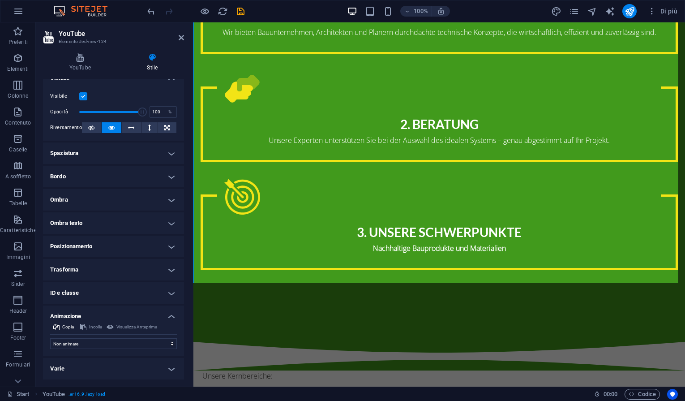
click at [142, 326] on div "Visualizza Anteprima" at bounding box center [131, 326] width 53 height 11
click at [169, 343] on select "Non animare Mostra/Nascondi Scorrimento verso l'alto/basso Zoom avanti/indietro…" at bounding box center [113, 343] width 127 height 11
click at [166, 270] on h4 "Trasforma" at bounding box center [113, 269] width 141 height 21
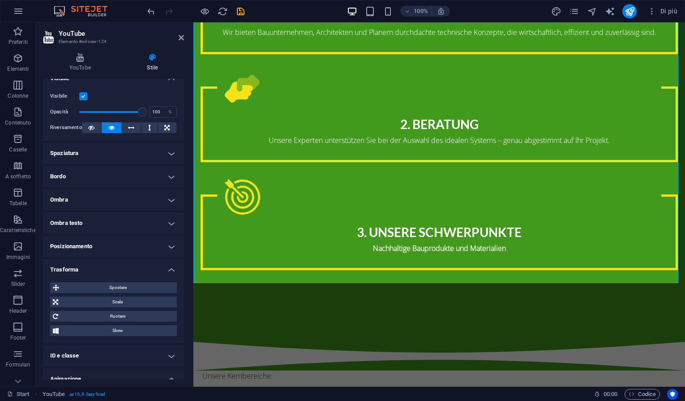
click at [166, 270] on h4 "Trasforma" at bounding box center [113, 267] width 141 height 16
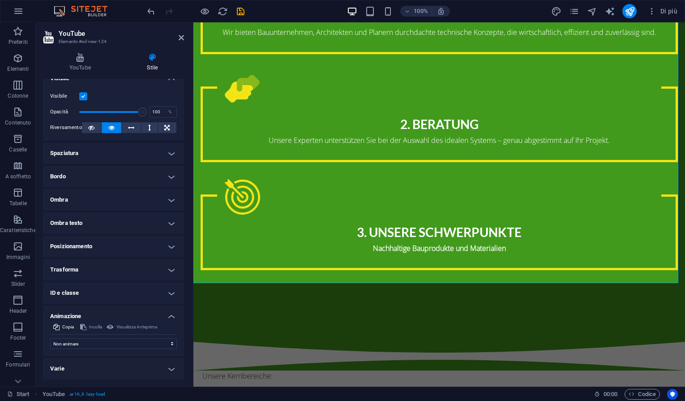
click at [169, 246] on h4 "Posizionamento" at bounding box center [113, 245] width 141 height 21
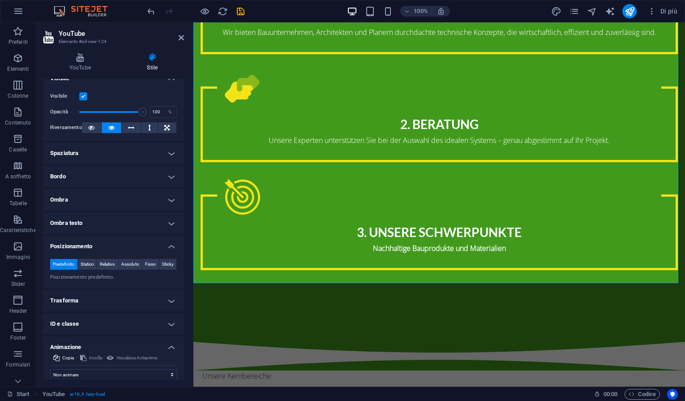
click at [169, 246] on h4 "Posizionamento" at bounding box center [113, 243] width 141 height 16
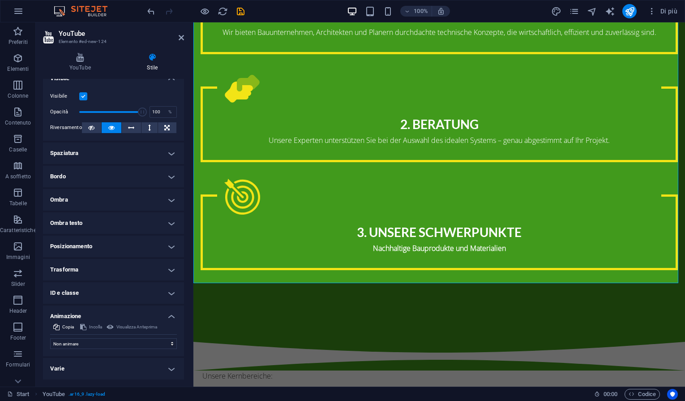
click at [170, 152] on h4 "Spaziatura" at bounding box center [113, 152] width 141 height 21
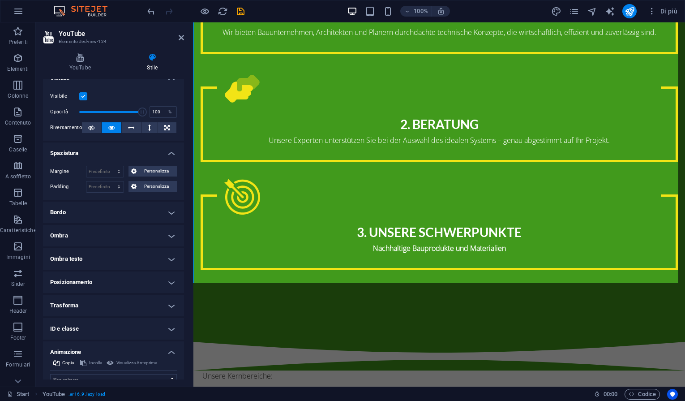
click at [170, 152] on h4 "Spaziatura" at bounding box center [113, 150] width 141 height 16
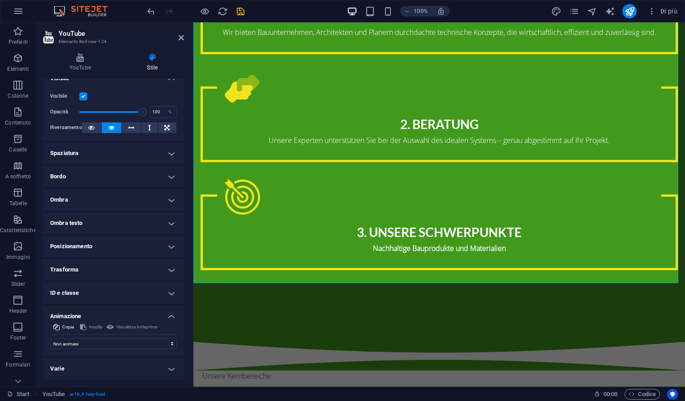
click at [168, 177] on h4 "Bordo" at bounding box center [113, 176] width 141 height 21
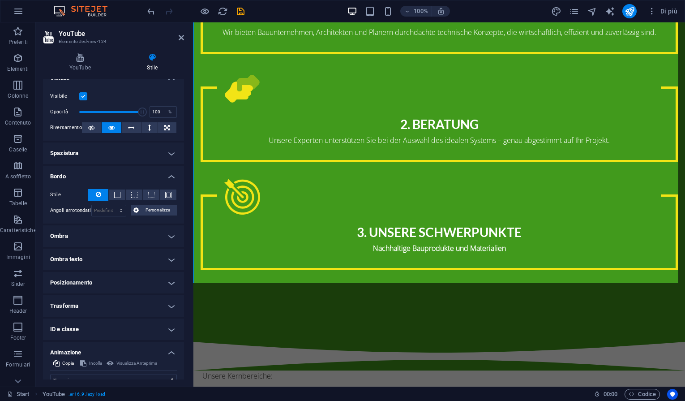
click at [167, 177] on h4 "Bordo" at bounding box center [113, 174] width 141 height 16
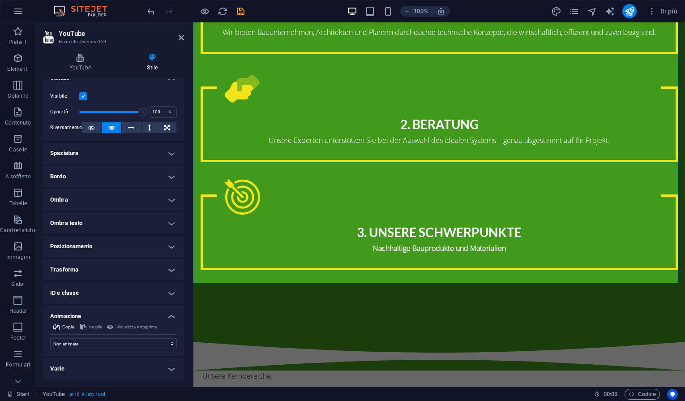
click at [171, 198] on h4 "Ombra" at bounding box center [113, 199] width 141 height 21
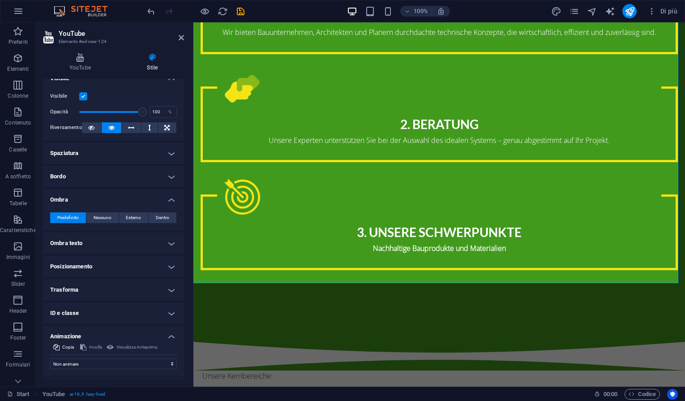
click at [171, 198] on h4 "Ombra" at bounding box center [113, 197] width 141 height 16
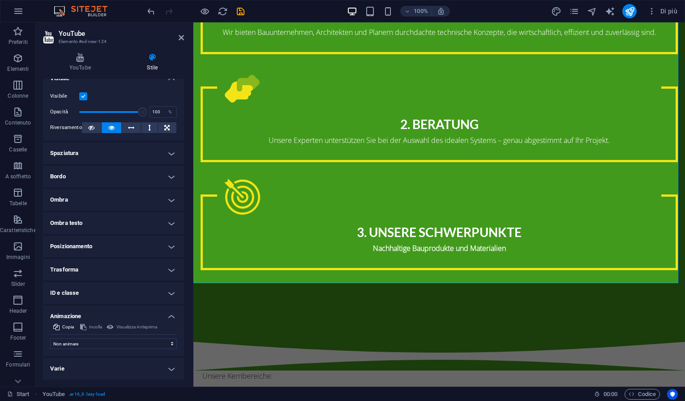
scroll to position [0, 0]
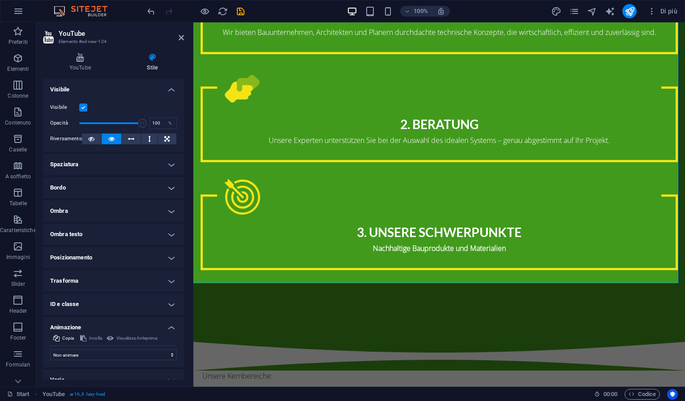
click at [99, 74] on div "YouTube Stile YouTube URL video Inserisci o incolla l'URL del video. https://ww…" at bounding box center [113, 216] width 141 height 326
click at [79, 68] on h4 "YouTube" at bounding box center [82, 62] width 78 height 19
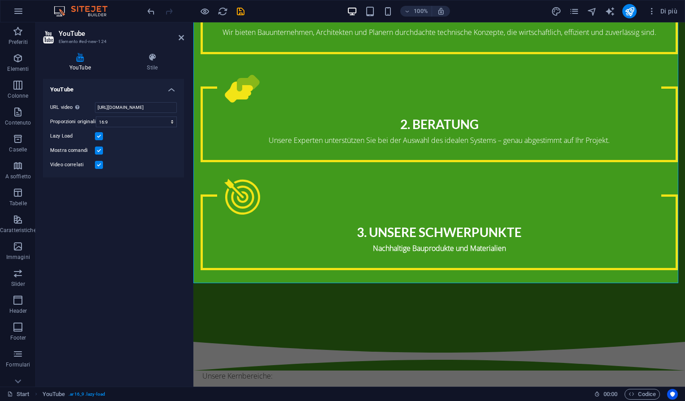
click at [101, 297] on div "YouTube URL video Inserisci o incolla l'URL del video. https://www.youtube.com/…" at bounding box center [113, 229] width 141 height 300
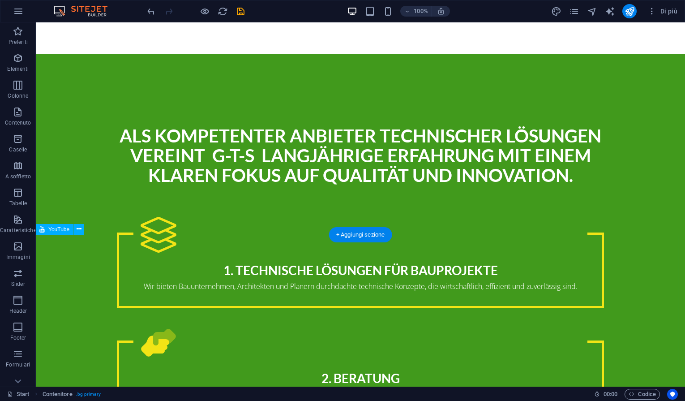
scroll to position [1782, 0]
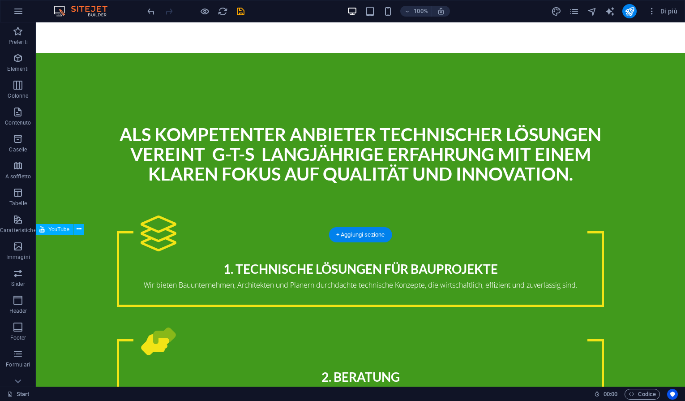
click at [81, 229] on button at bounding box center [78, 229] width 11 height 11
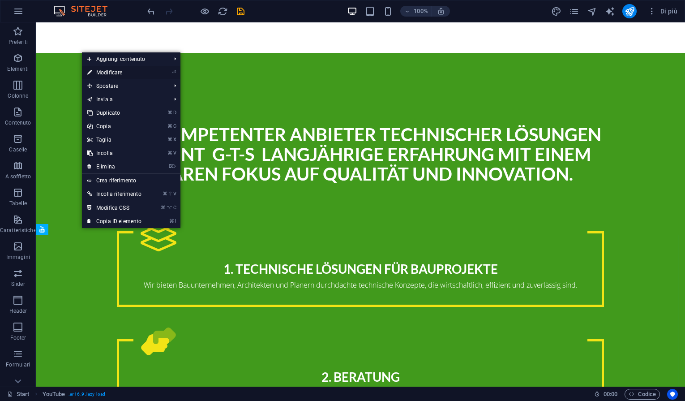
click at [128, 72] on link "⏎ Modificare" at bounding box center [114, 72] width 65 height 13
select select "ar16_9"
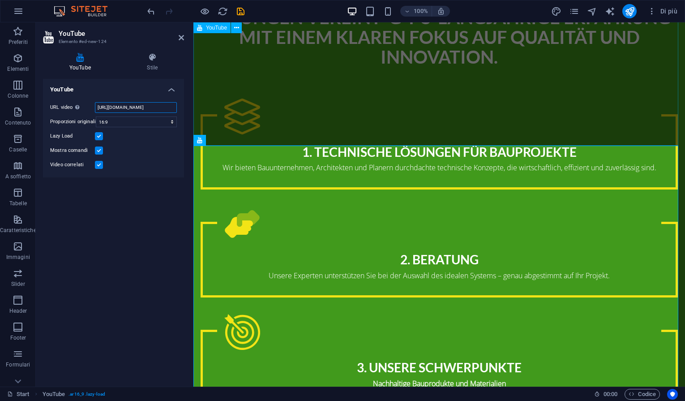
scroll to position [0, 23]
drag, startPoint x: 290, startPoint y: 130, endPoint x: 200, endPoint y: 109, distance: 93.4
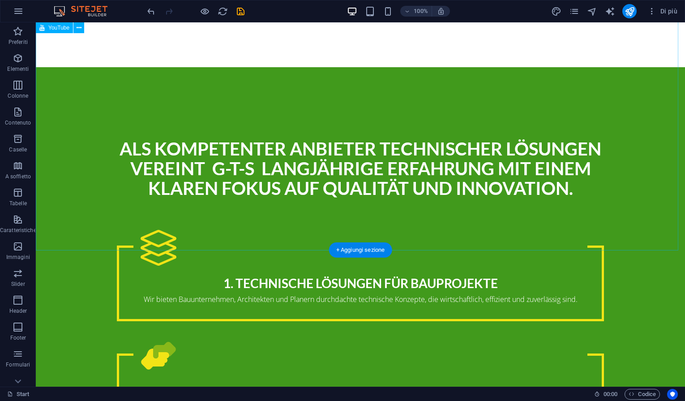
scroll to position [1769, 0]
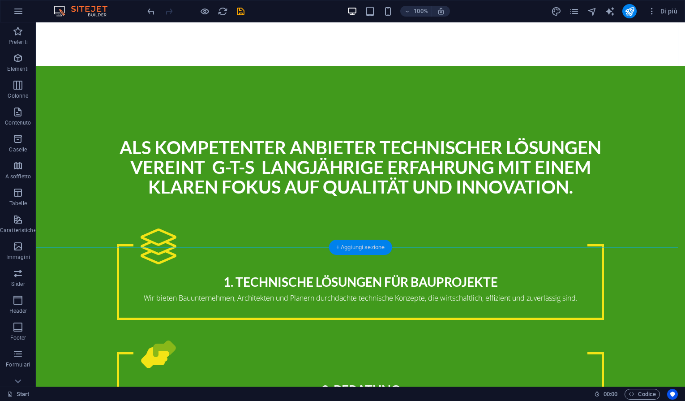
click at [353, 247] on div "+ Aggiungi sezione" at bounding box center [360, 246] width 63 height 15
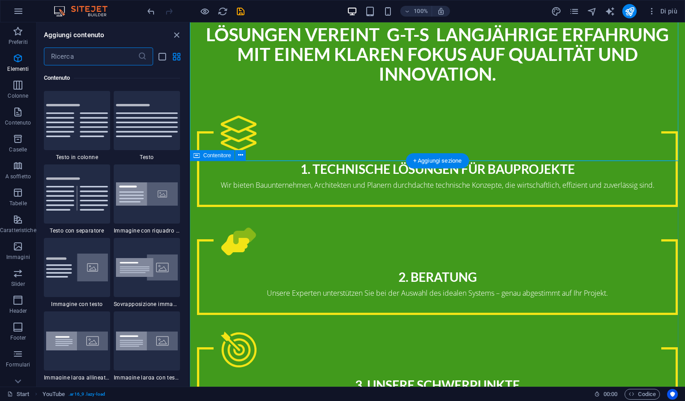
scroll to position [1566, 0]
click at [17, 56] on icon "button" at bounding box center [18, 58] width 11 height 11
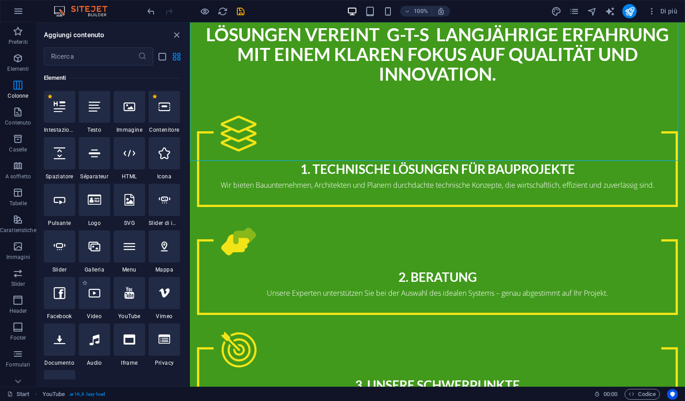
scroll to position [95, 0]
click at [130, 295] on icon at bounding box center [129, 293] width 10 height 12
select select "ar16_9"
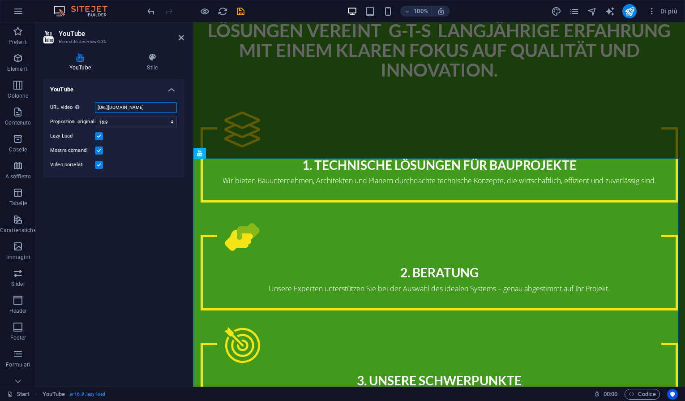
click at [119, 107] on input "[URL][DOMAIN_NAME]" at bounding box center [136, 107] width 82 height 11
drag, startPoint x: 115, startPoint y: 107, endPoint x: 171, endPoint y: 109, distance: 56.0
click at [172, 108] on input "[URL][DOMAIN_NAME]" at bounding box center [136, 107] width 82 height 11
type input "Y"
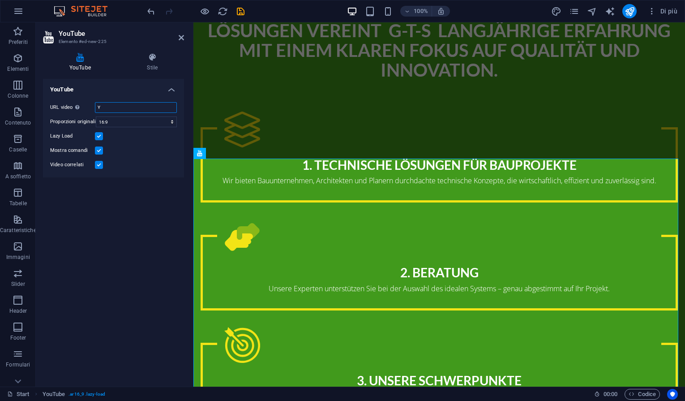
scroll to position [0, 0]
click at [119, 107] on input "Y" at bounding box center [136, 107] width 82 height 11
paste input "https://youtu.be/0zUUHaw28NM?si=_YiNgm54U2g9lkWx"
type input "https://youtu.be/0zUUHaw28NM?si=_YiNgm54U2g9lkWx"
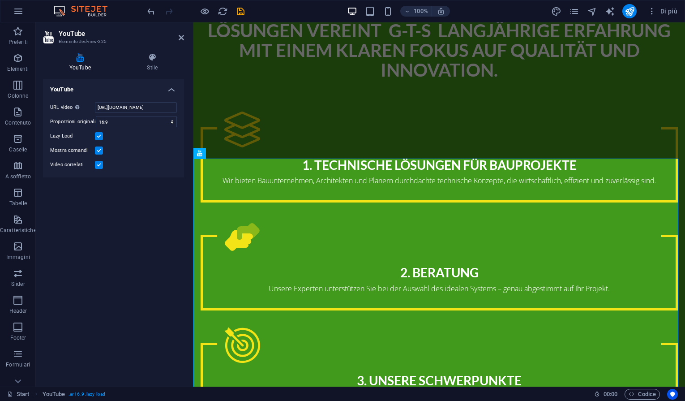
scroll to position [0, 0]
click at [121, 233] on div "YouTube URL video Inserisci o incolla l'URL del video. https://youtu.be/0zUUHaw…" at bounding box center [113, 229] width 141 height 300
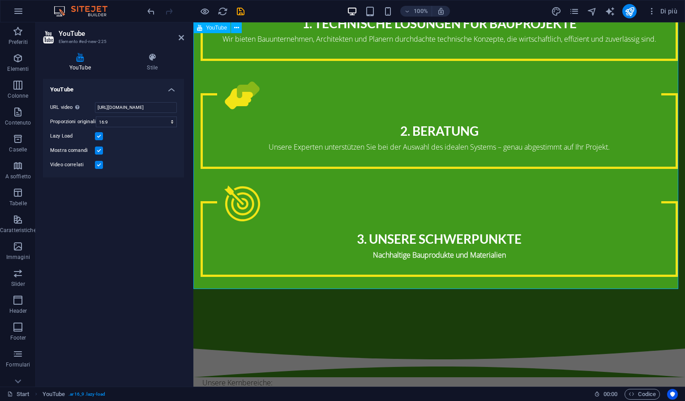
scroll to position [1940, 0]
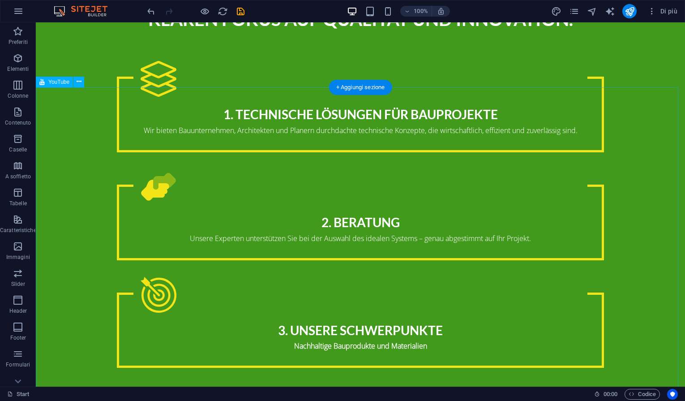
scroll to position [1939, 0]
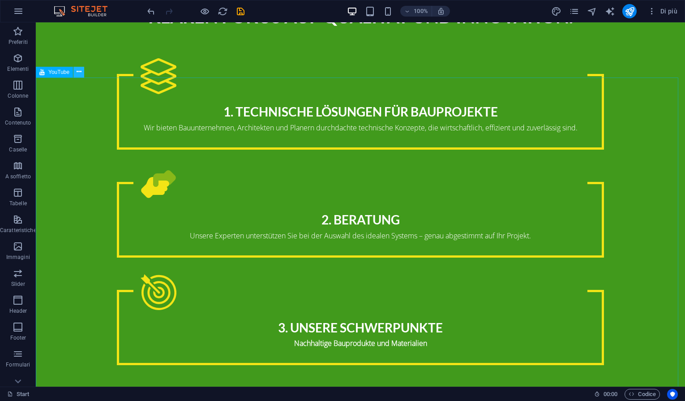
click at [76, 72] on button at bounding box center [78, 72] width 11 height 11
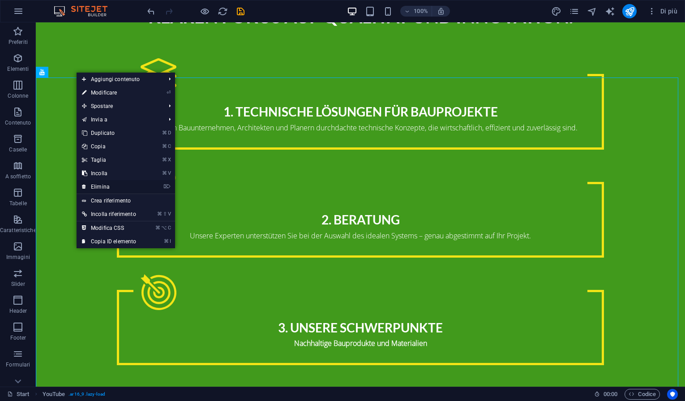
click at [104, 184] on link "⌦ Elimina" at bounding box center [109, 186] width 65 height 13
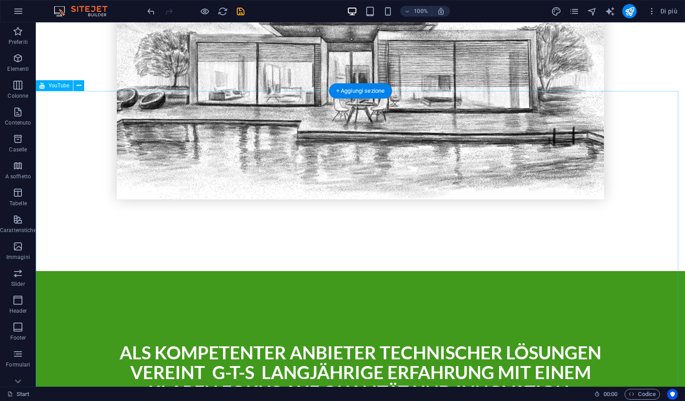
scroll to position [1564, 0]
click at [75, 84] on button at bounding box center [78, 85] width 11 height 11
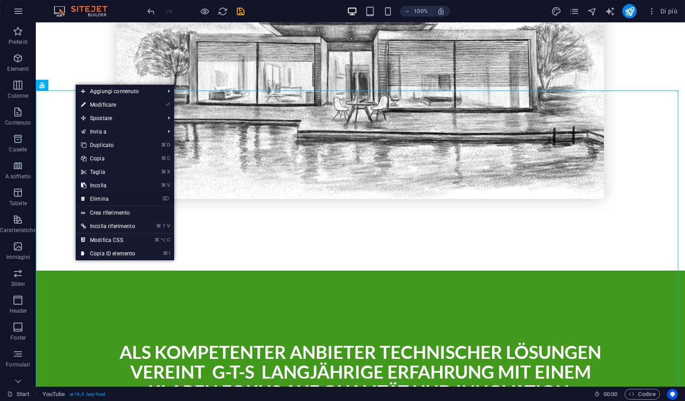
click at [99, 196] on link "⌦ Elimina" at bounding box center [108, 198] width 65 height 13
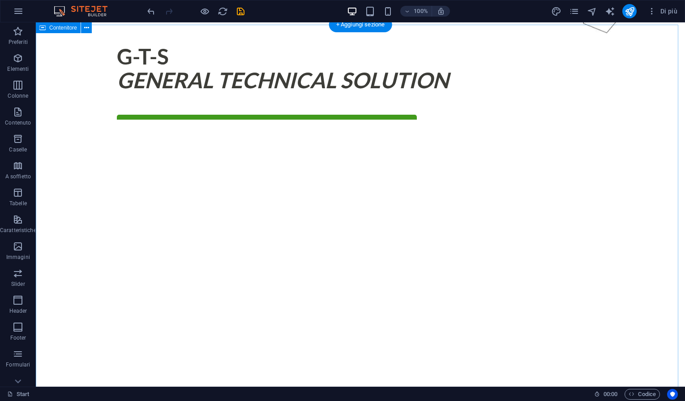
scroll to position [0, 0]
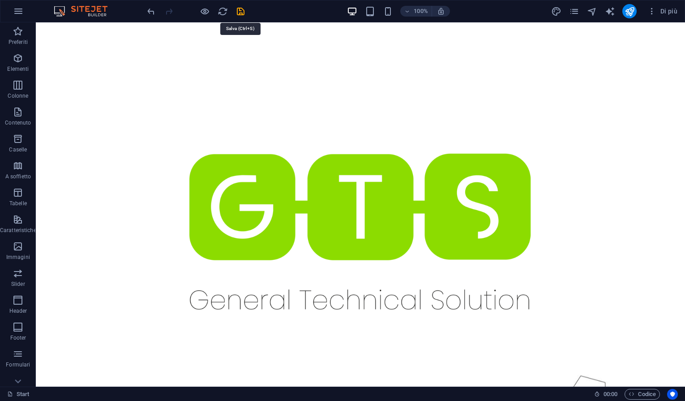
click at [239, 9] on icon "save" at bounding box center [240, 11] width 10 height 10
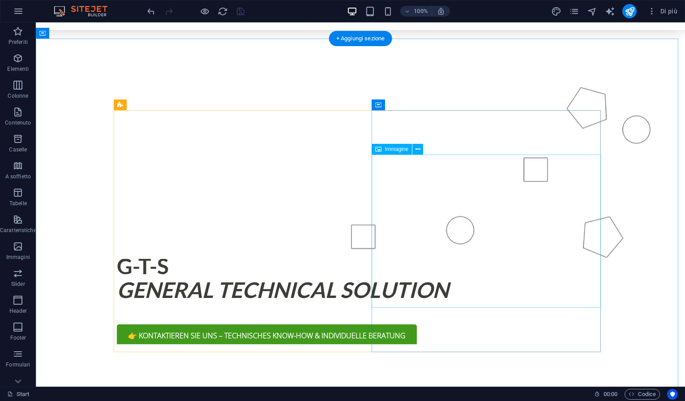
scroll to position [413, 0]
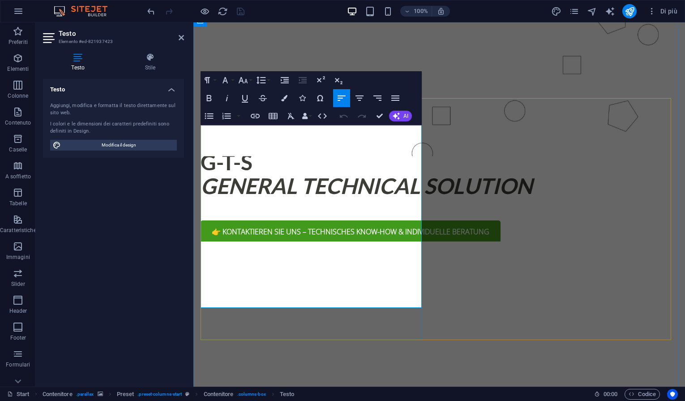
drag, startPoint x: 249, startPoint y: 151, endPoint x: 358, endPoint y: 156, distance: 109.3
click at [209, 98] on icon "button" at bounding box center [209, 98] width 5 height 6
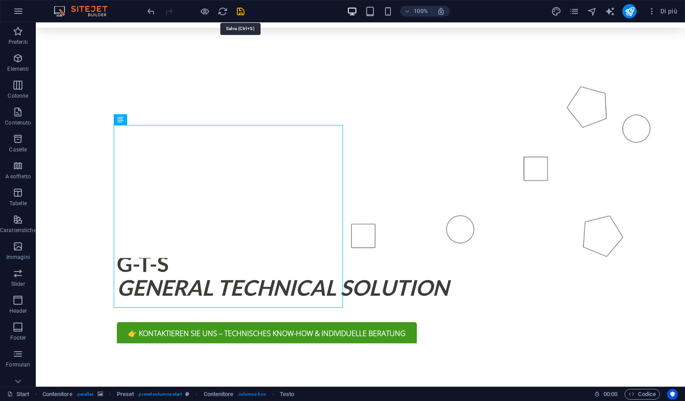
click at [242, 14] on icon "save" at bounding box center [240, 11] width 10 height 10
checkbox input "false"
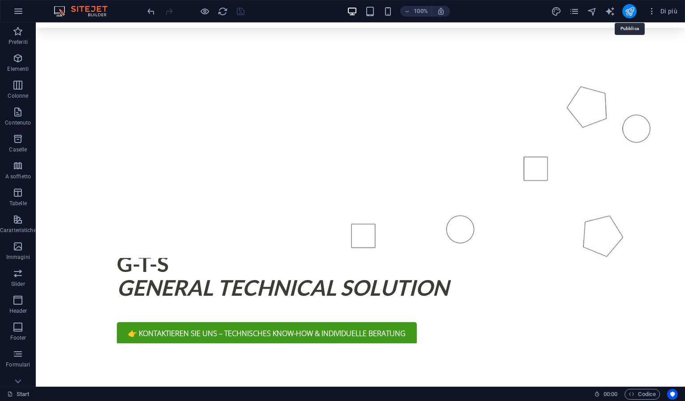
click at [629, 10] on icon "publish" at bounding box center [629, 11] width 10 height 10
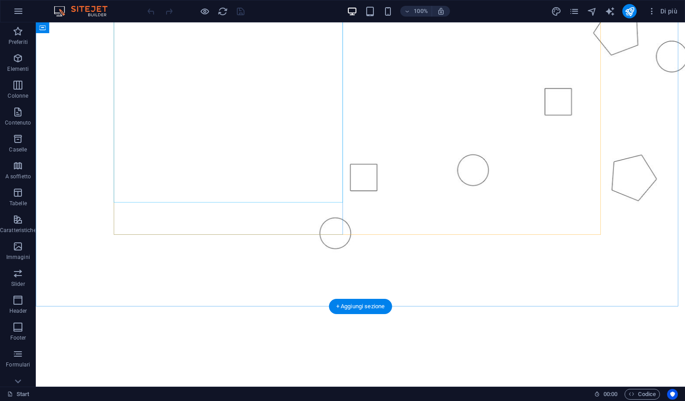
scroll to position [537, 0]
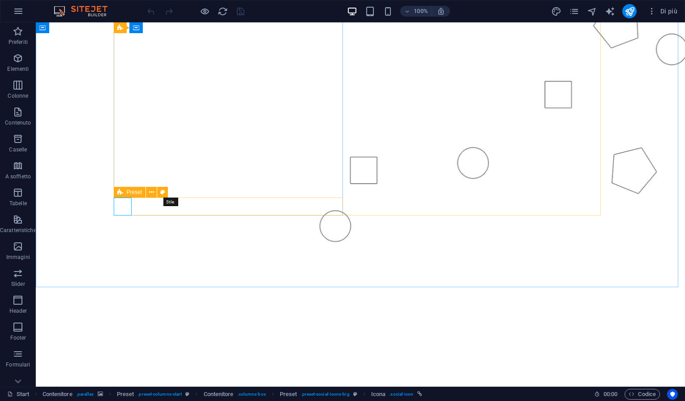
click at [163, 192] on icon at bounding box center [162, 192] width 5 height 9
select select "px"
select select "rem"
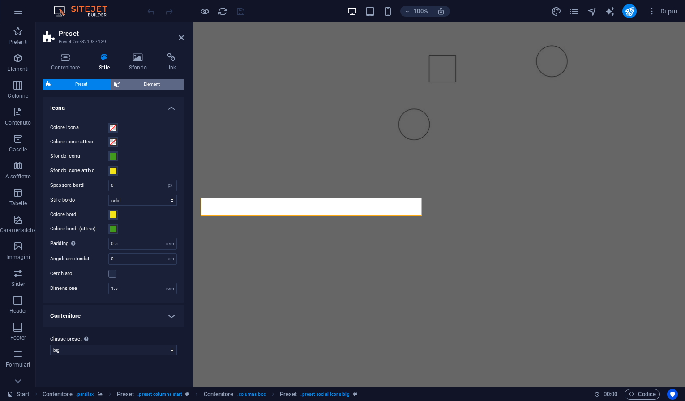
click at [153, 84] on span "Element" at bounding box center [152, 84] width 58 height 11
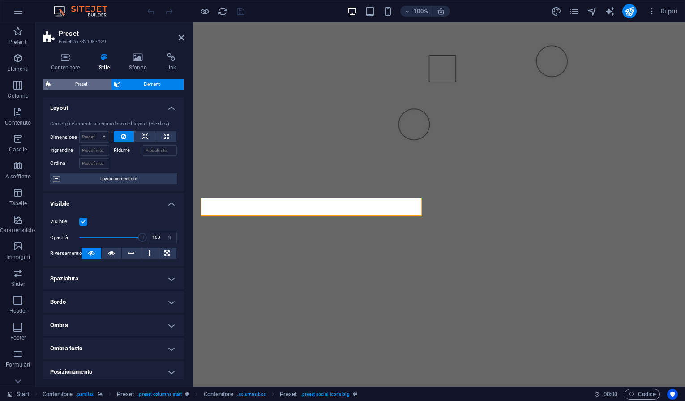
click at [76, 80] on span "Preset" at bounding box center [81, 84] width 54 height 11
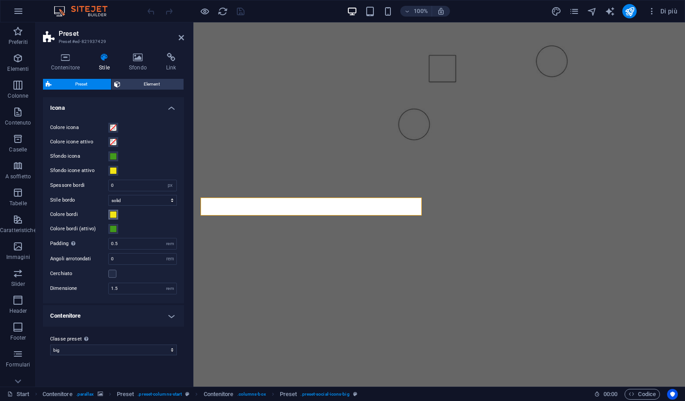
click at [112, 218] on button "Colore bordi" at bounding box center [113, 214] width 10 height 10
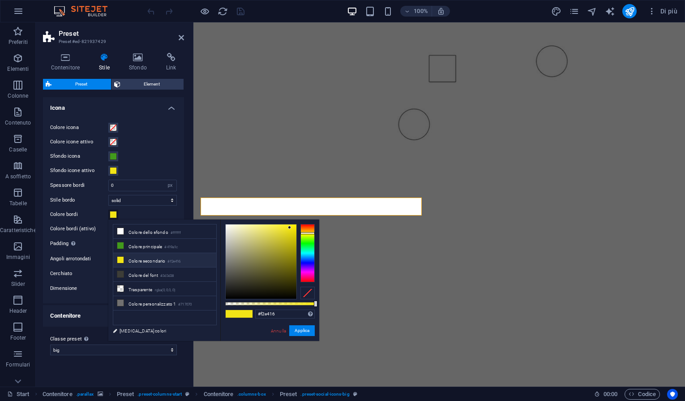
click at [157, 161] on div "Sfondo icona" at bounding box center [113, 156] width 127 height 11
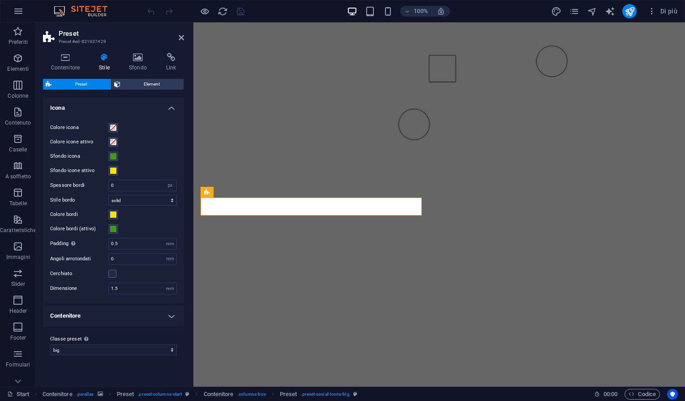
click at [398, 248] on figure at bounding box center [438, 343] width 491 height 379
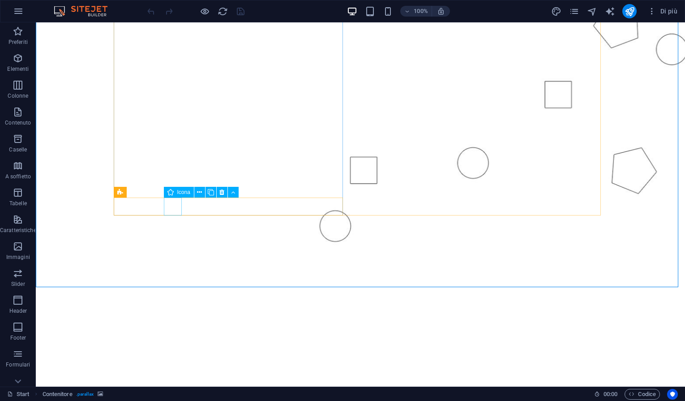
click at [174, 193] on div "Icona" at bounding box center [179, 192] width 30 height 11
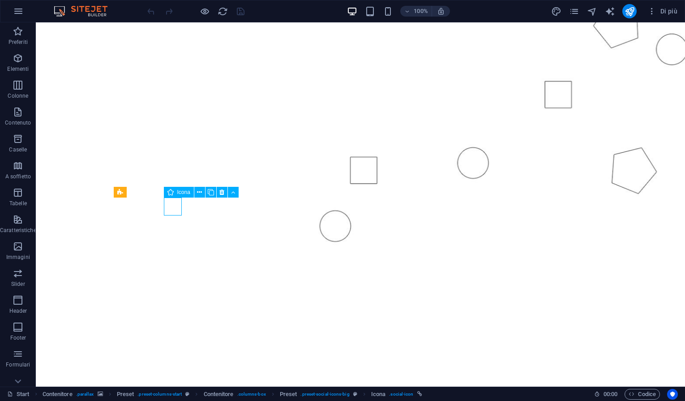
click at [172, 192] on icon at bounding box center [170, 192] width 6 height 11
click at [182, 192] on span "Icona" at bounding box center [183, 191] width 13 height 5
select select "xMidYMid"
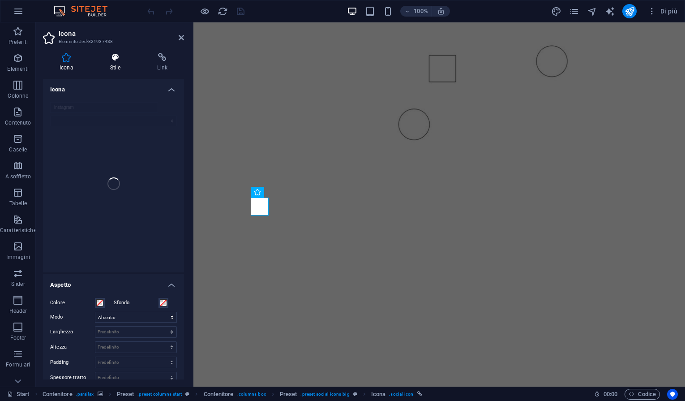
click at [116, 60] on icon at bounding box center [116, 57] width 44 height 9
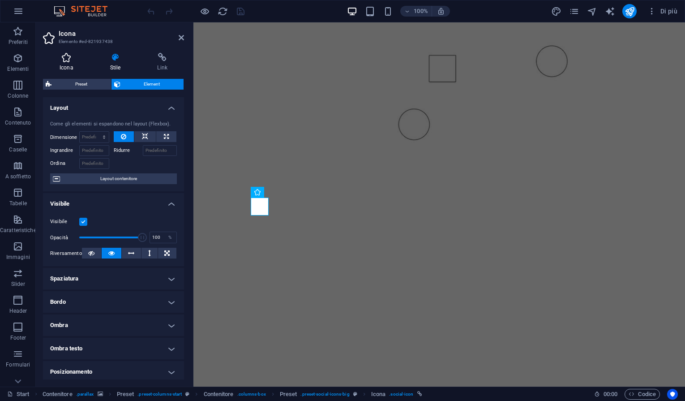
click at [66, 60] on icon at bounding box center [66, 57] width 47 height 9
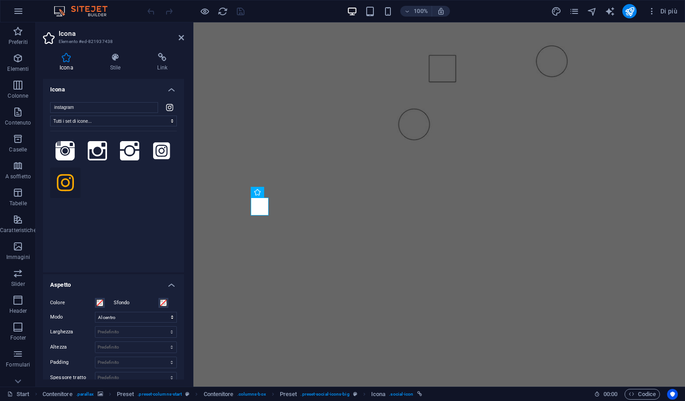
click at [64, 180] on icon at bounding box center [65, 183] width 17 height 20
click at [67, 181] on icon at bounding box center [65, 183] width 17 height 20
click at [159, 153] on icon at bounding box center [161, 150] width 17 height 17
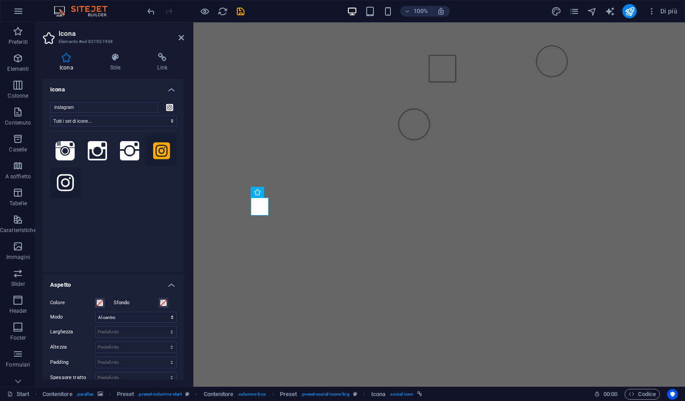
click at [68, 184] on icon at bounding box center [65, 182] width 17 height 17
click at [180, 41] on icon at bounding box center [181, 37] width 5 height 7
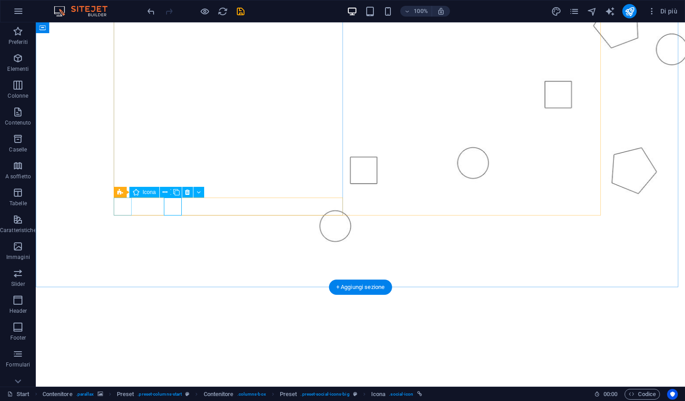
select select "xMidYMid"
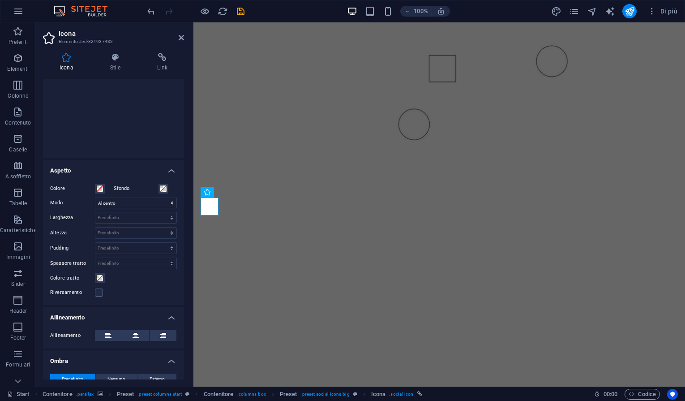
scroll to position [170, 0]
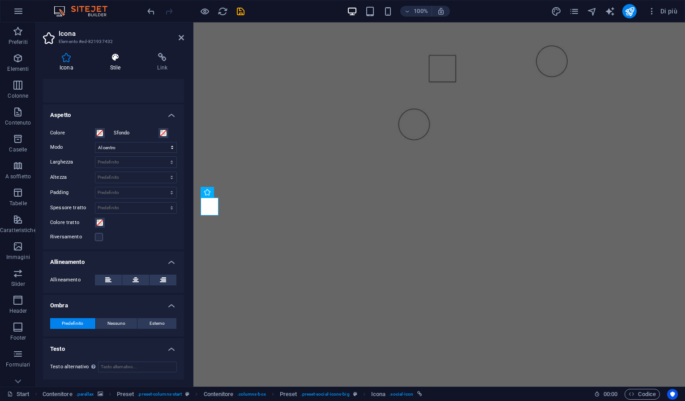
click at [118, 58] on icon at bounding box center [116, 57] width 44 height 9
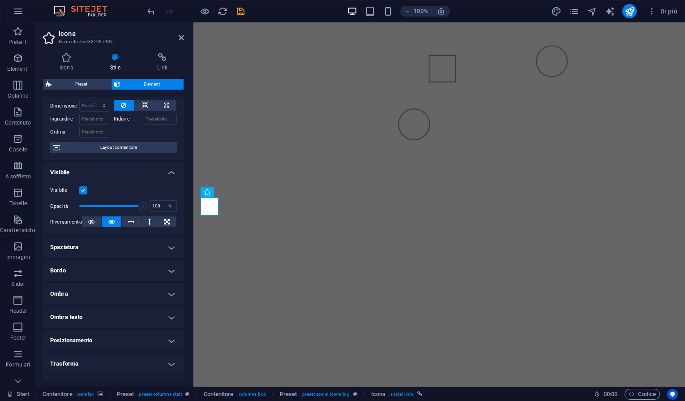
scroll to position [96, 0]
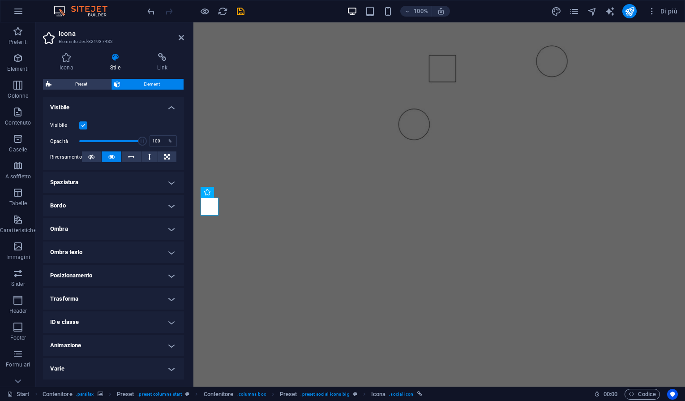
click at [171, 204] on h4 "Bordo" at bounding box center [113, 205] width 141 height 21
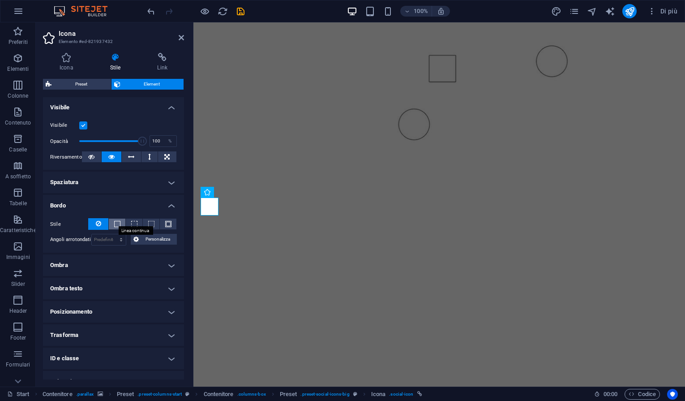
click at [116, 222] on span at bounding box center [117, 224] width 6 height 6
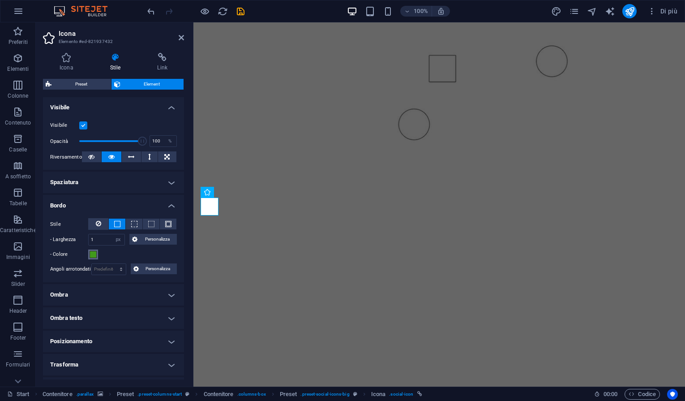
click at [94, 256] on span at bounding box center [93, 254] width 7 height 7
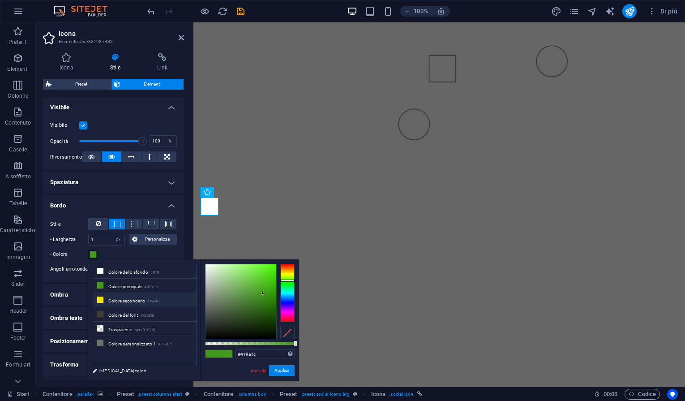
click at [119, 303] on li "Colore secondario #f2e416" at bounding box center [144, 300] width 103 height 14
type input "#f2e416"
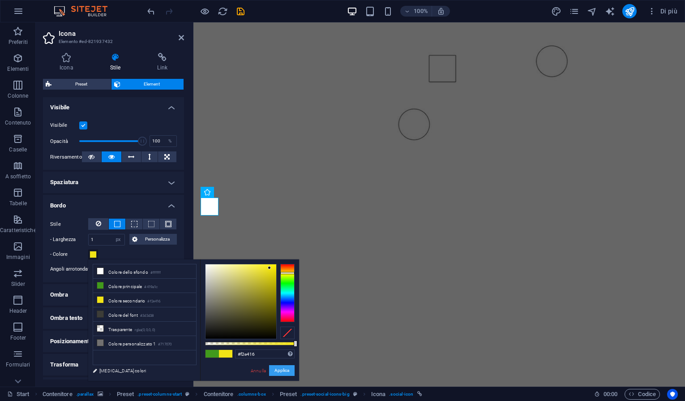
click at [286, 369] on button "Applica" at bounding box center [282, 370] width 26 height 11
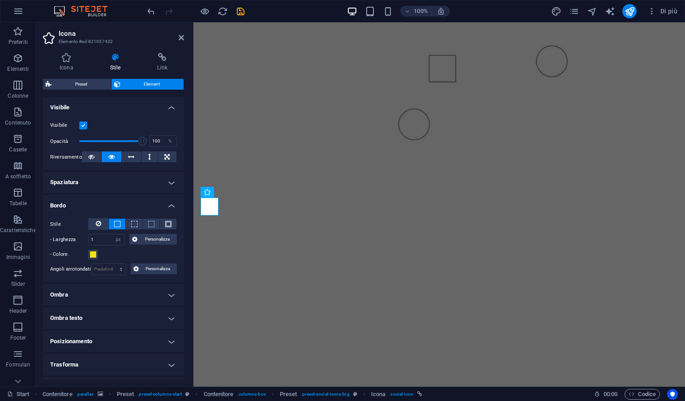
click at [254, 263] on figure at bounding box center [438, 343] width 491 height 379
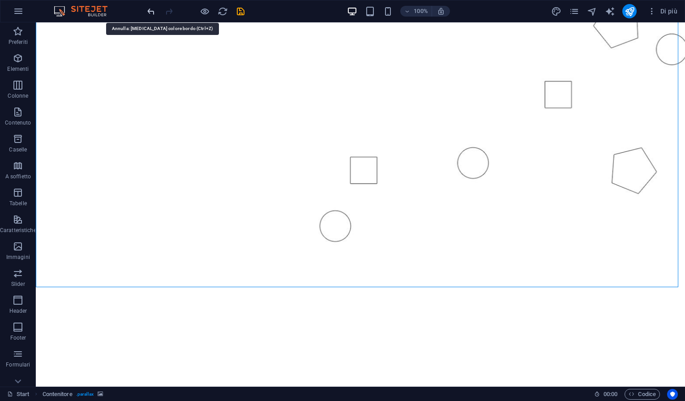
click at [149, 9] on icon "undo" at bounding box center [151, 11] width 10 height 10
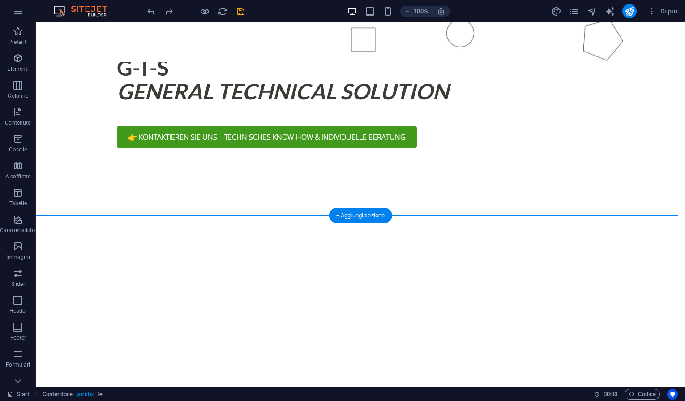
scroll to position [606, 0]
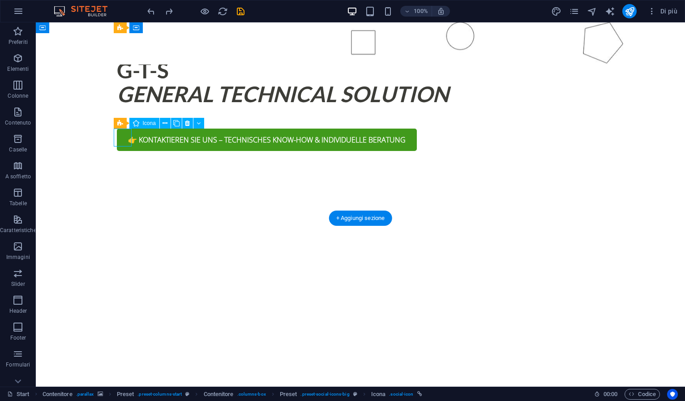
select select "px"
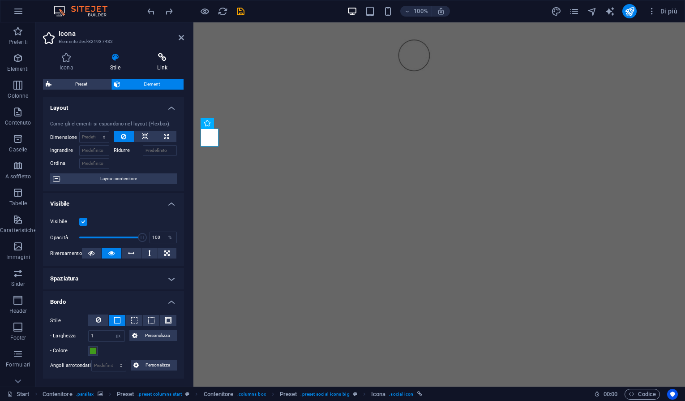
click at [165, 60] on icon at bounding box center [162, 57] width 43 height 9
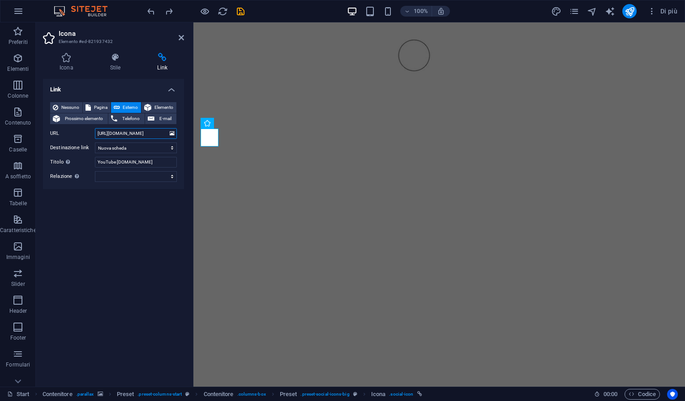
click at [115, 134] on input "https://youtube.com/@g-t-sgeneraltechnicalsolut4367?si=Pm1t7xxj5r7S3QIE" at bounding box center [136, 133] width 82 height 11
drag, startPoint x: 98, startPoint y: 133, endPoint x: 115, endPoint y: 136, distance: 16.3
click at [133, 136] on input "https://youtube.com/@g-t-sgeneraltechnicalsolut4367?si=Pm1t7xxj5r7S3QIE" at bounding box center [136, 133] width 82 height 11
drag, startPoint x: 99, startPoint y: 134, endPoint x: 165, endPoint y: 133, distance: 66.2
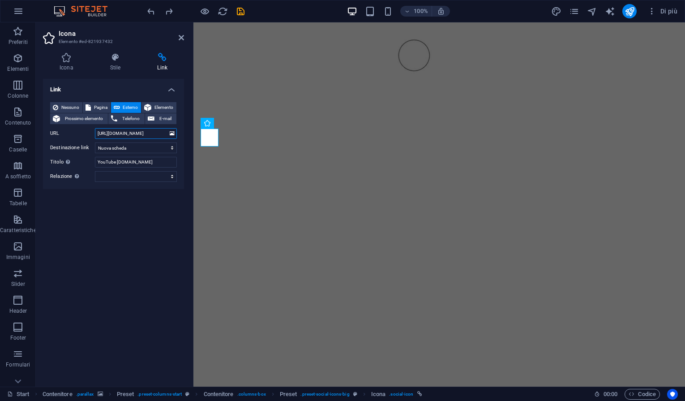
click at [165, 133] on input "https://youtube.com/@g-t-sgeneraltechnicalsolut4367?si=Pm1t7xxj5r7S3QIE" at bounding box center [136, 133] width 82 height 11
type input "h"
paste input "www.youtube.com/@g-t-s_italia"
type input "www.youtube.com/@g-t-s_italia"
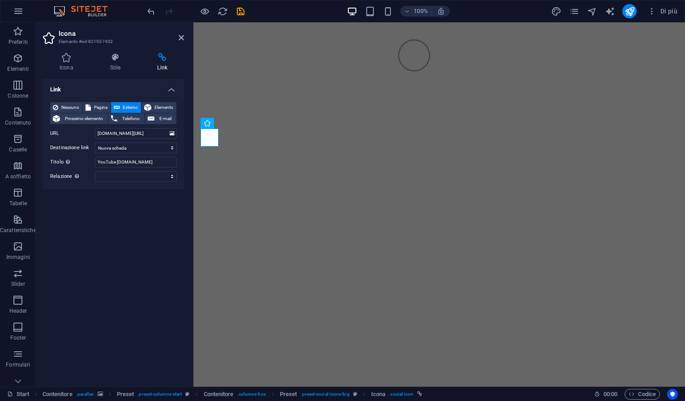
click at [128, 260] on div "Link Nessuno Pagina Esterno Elemento Prossimo elemento Telefono E-mail Pagina S…" at bounding box center [113, 229] width 141 height 300
click at [142, 232] on div "Link Nessuno Pagina Esterno Elemento Prossimo elemento Telefono E-mail Pagina S…" at bounding box center [113, 229] width 141 height 300
click at [363, 154] on figure at bounding box center [438, 295] width 491 height 379
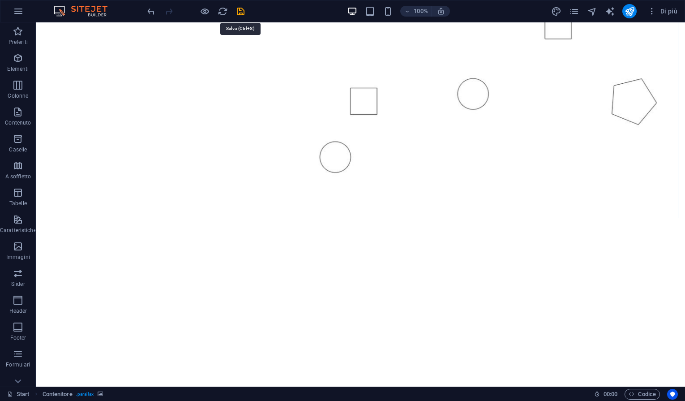
click at [239, 9] on icon "save" at bounding box center [240, 11] width 10 height 10
checkbox input "false"
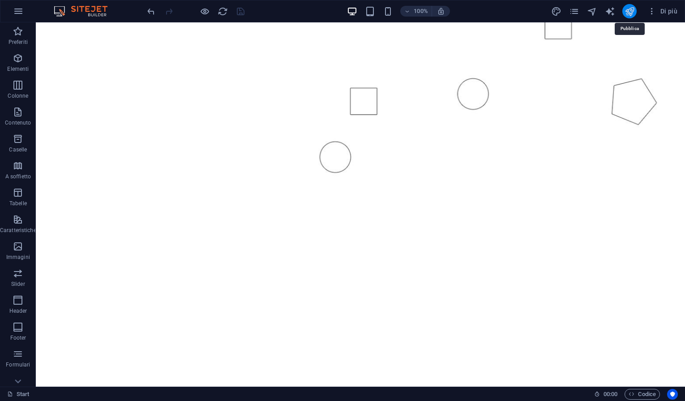
click at [633, 8] on icon "publish" at bounding box center [629, 11] width 10 height 10
